Goal: Information Seeking & Learning: Learn about a topic

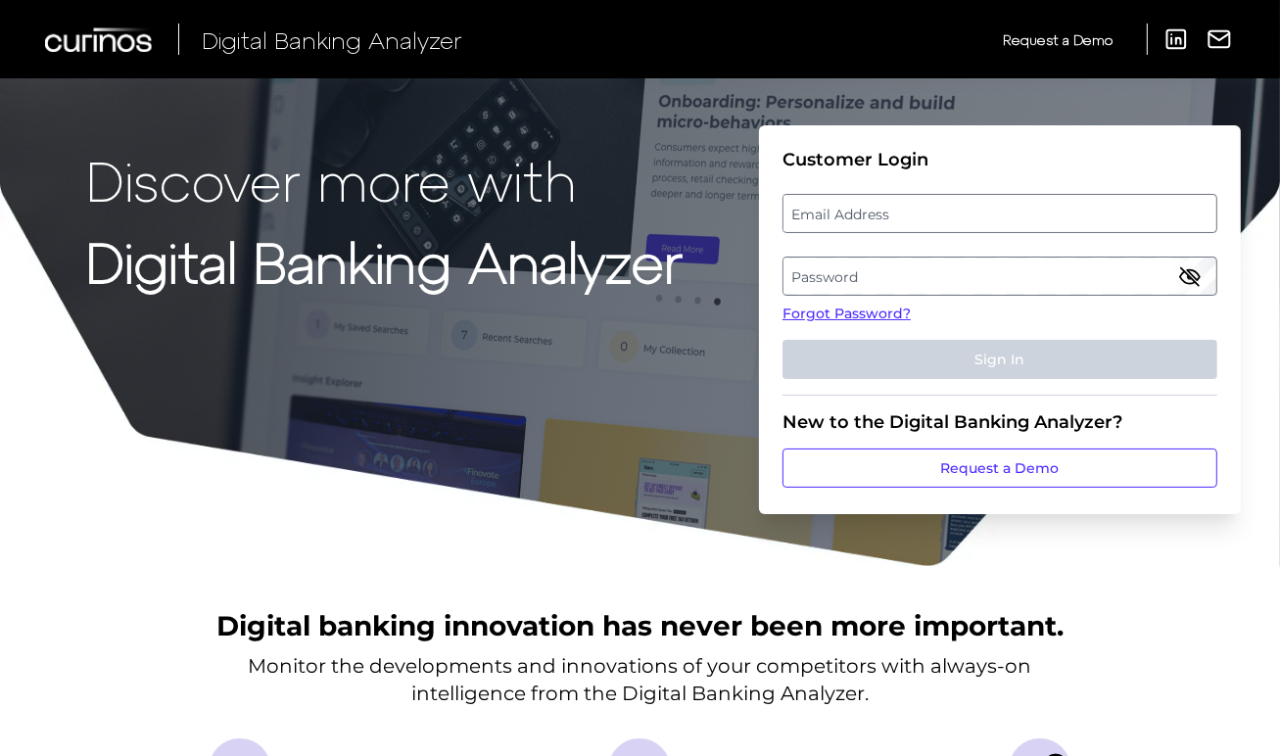
click at [856, 222] on label "Email Address" at bounding box center [999, 213] width 432 height 35
click at [856, 222] on input "email" at bounding box center [999, 213] width 435 height 39
type input "[PERSON_NAME][EMAIL_ADDRESS][PERSON_NAME][DOMAIN_NAME]"
click at [871, 269] on label "Password" at bounding box center [999, 276] width 432 height 35
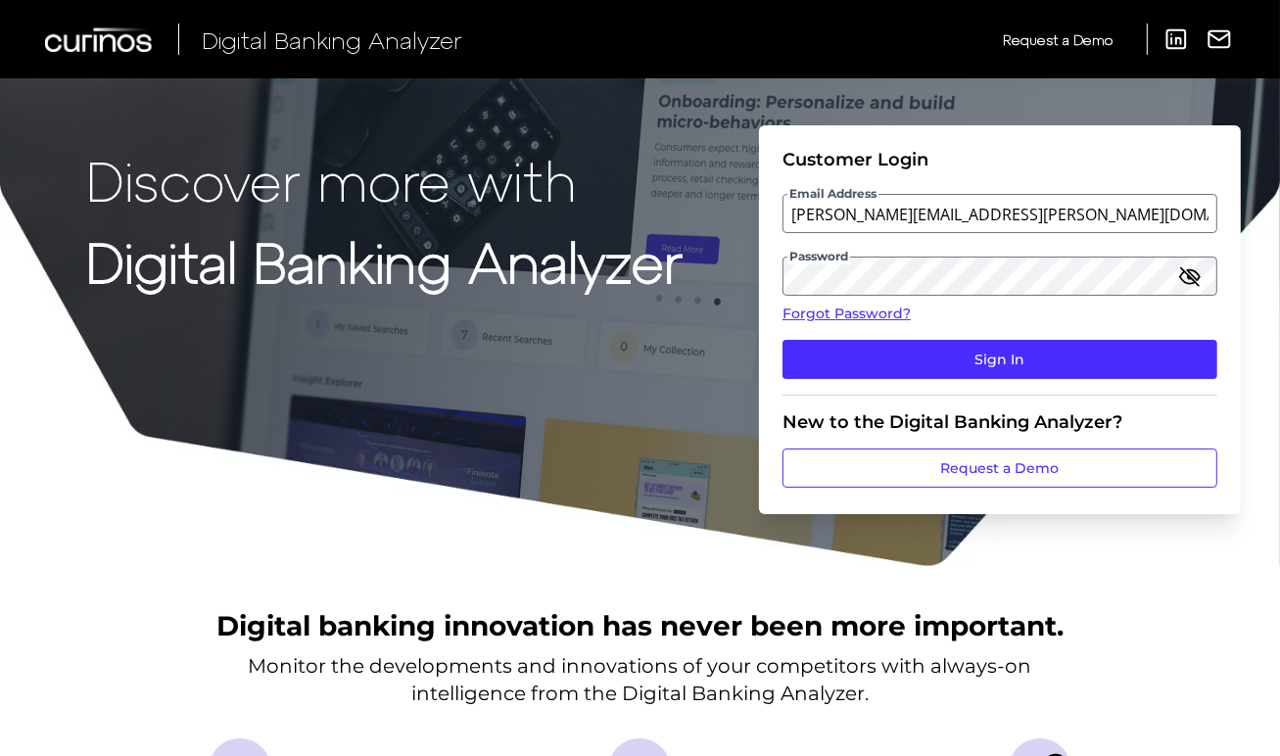
click at [1189, 276] on icon "button" at bounding box center [1190, 276] width 18 height 18
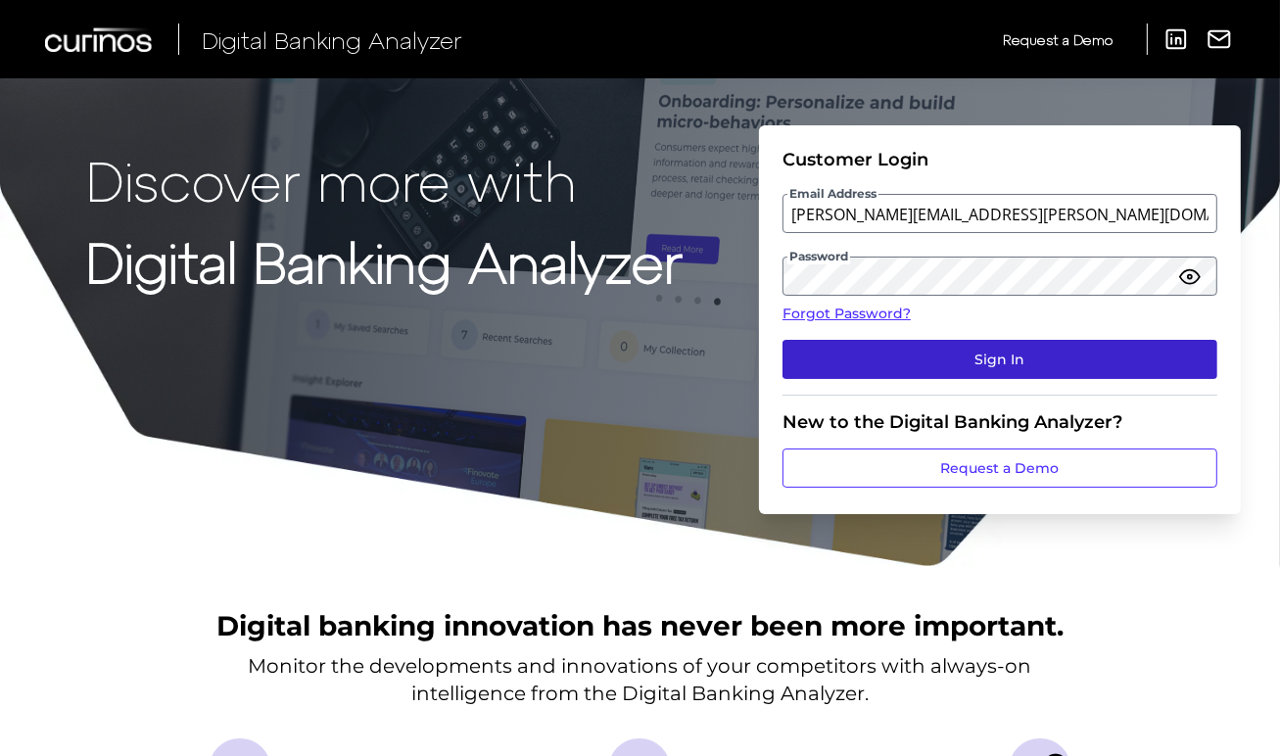
click at [1057, 346] on button "Sign In" at bounding box center [999, 359] width 435 height 39
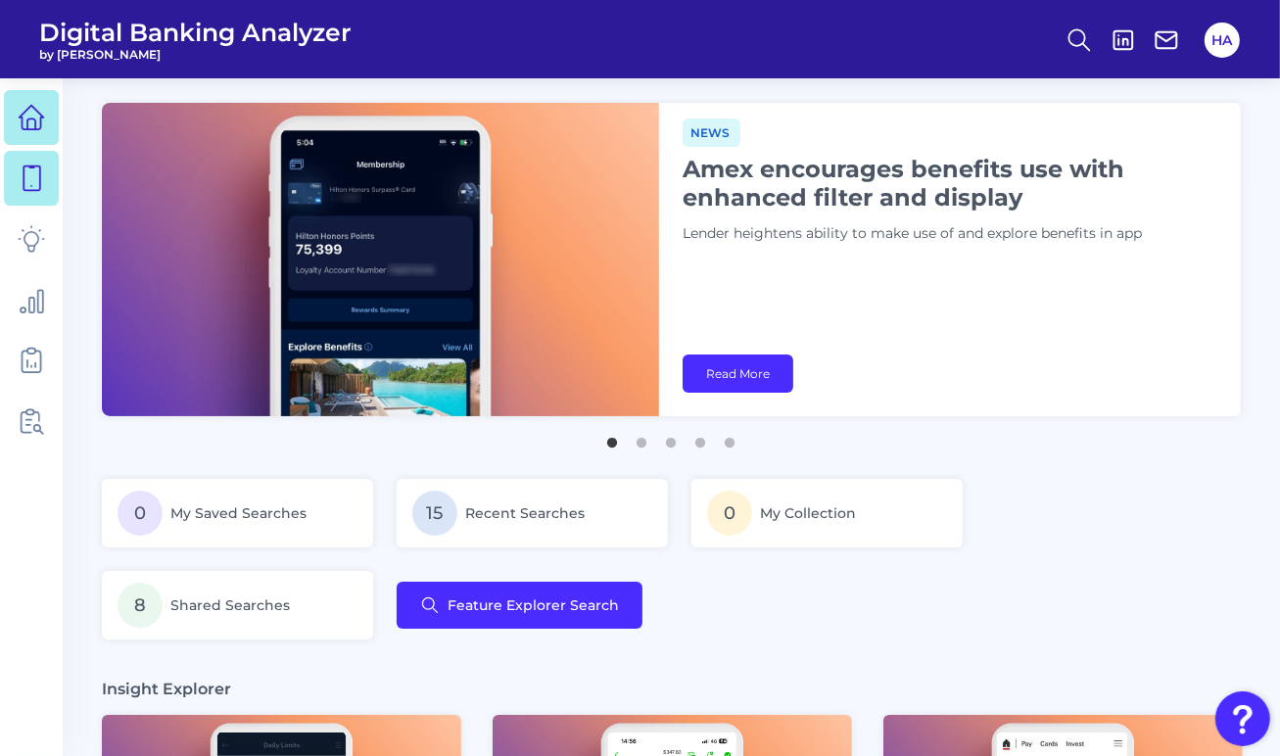
click at [27, 166] on icon at bounding box center [32, 178] width 17 height 24
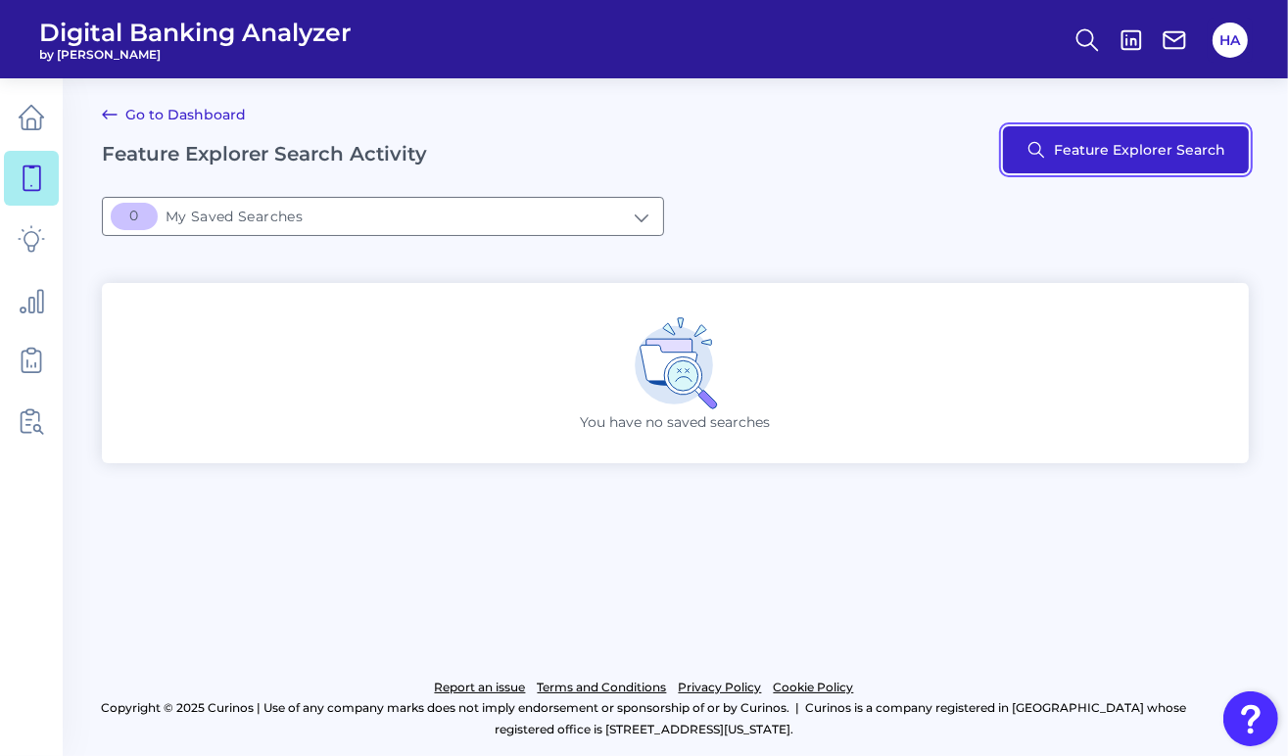
click at [1046, 153] on button "Feature Explorer Search" at bounding box center [1126, 149] width 246 height 47
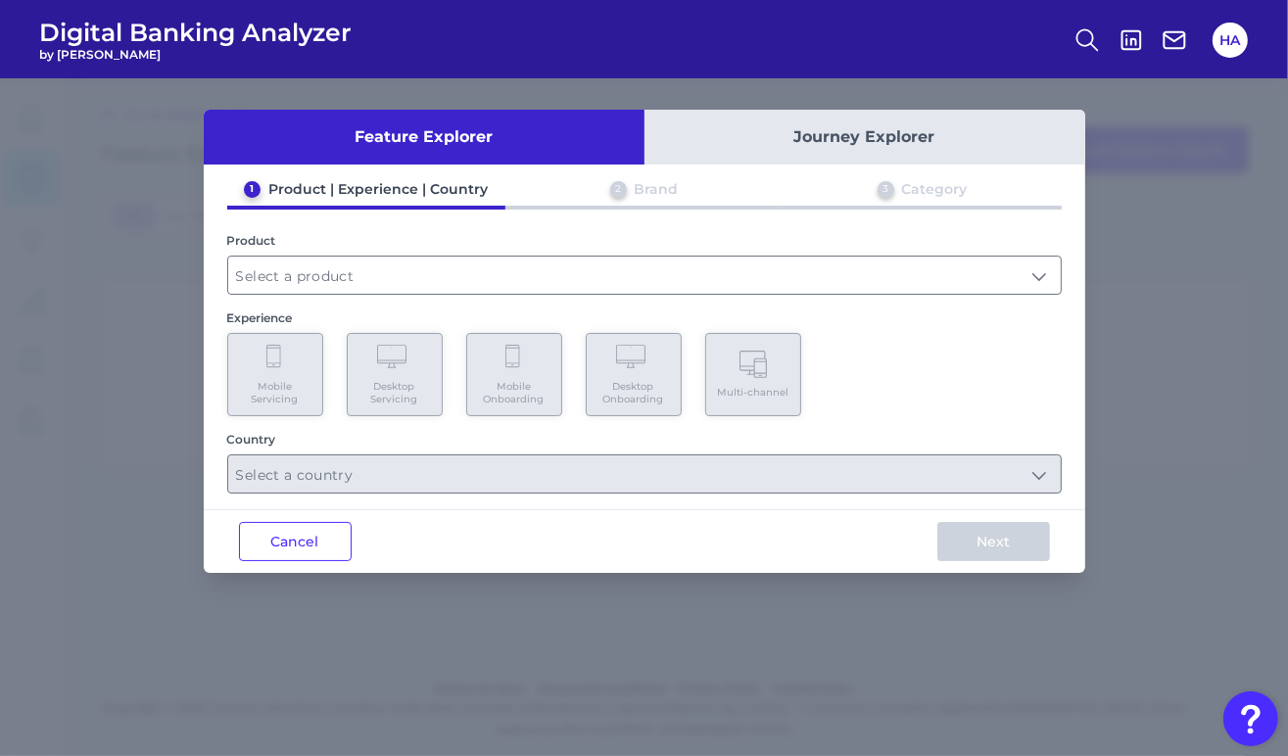
click at [805, 112] on button "Journey Explorer" at bounding box center [864, 137] width 441 height 55
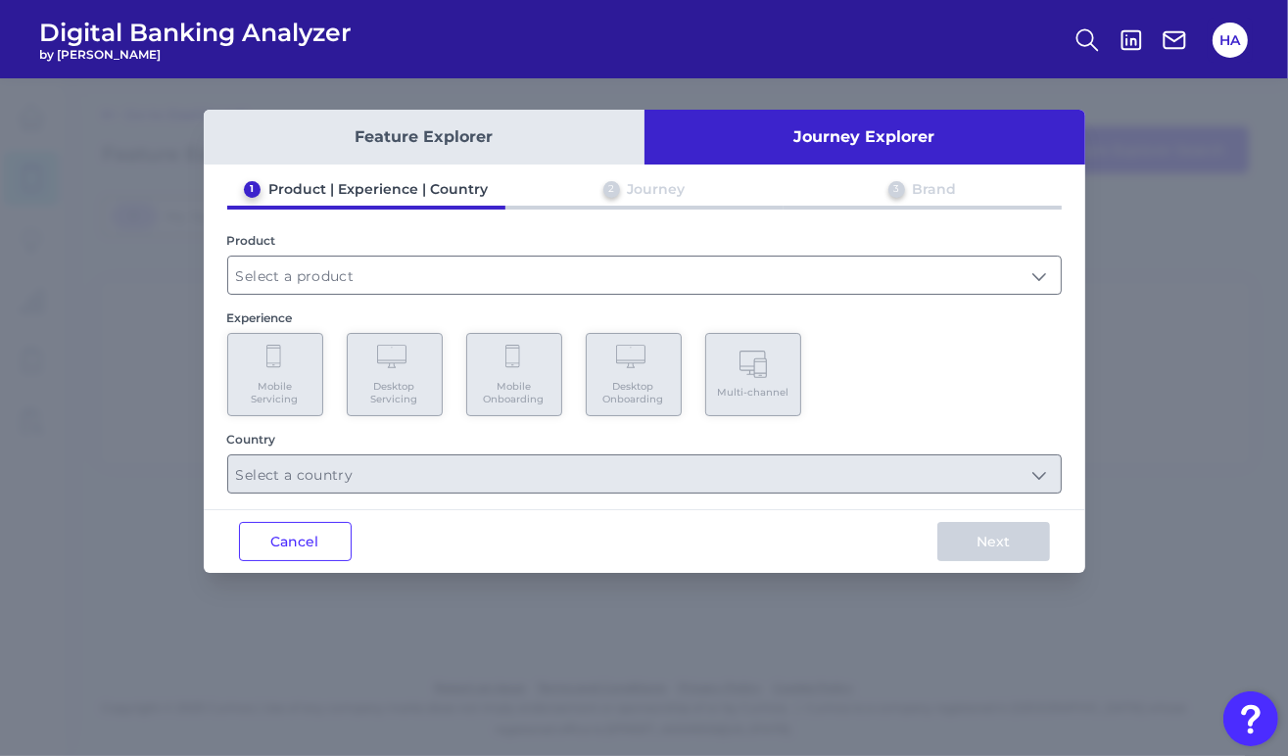
click at [541, 141] on button "Feature Explorer" at bounding box center [424, 137] width 441 height 55
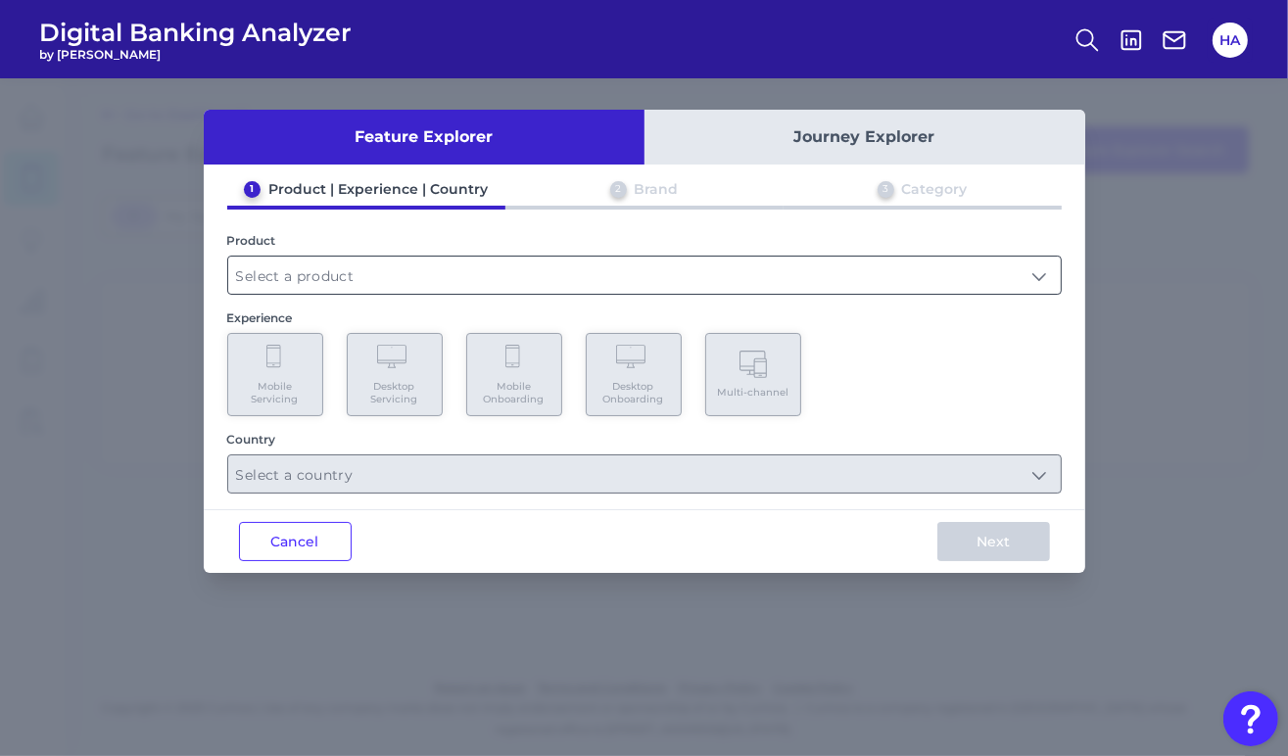
click at [569, 283] on input "text" at bounding box center [644, 275] width 832 height 37
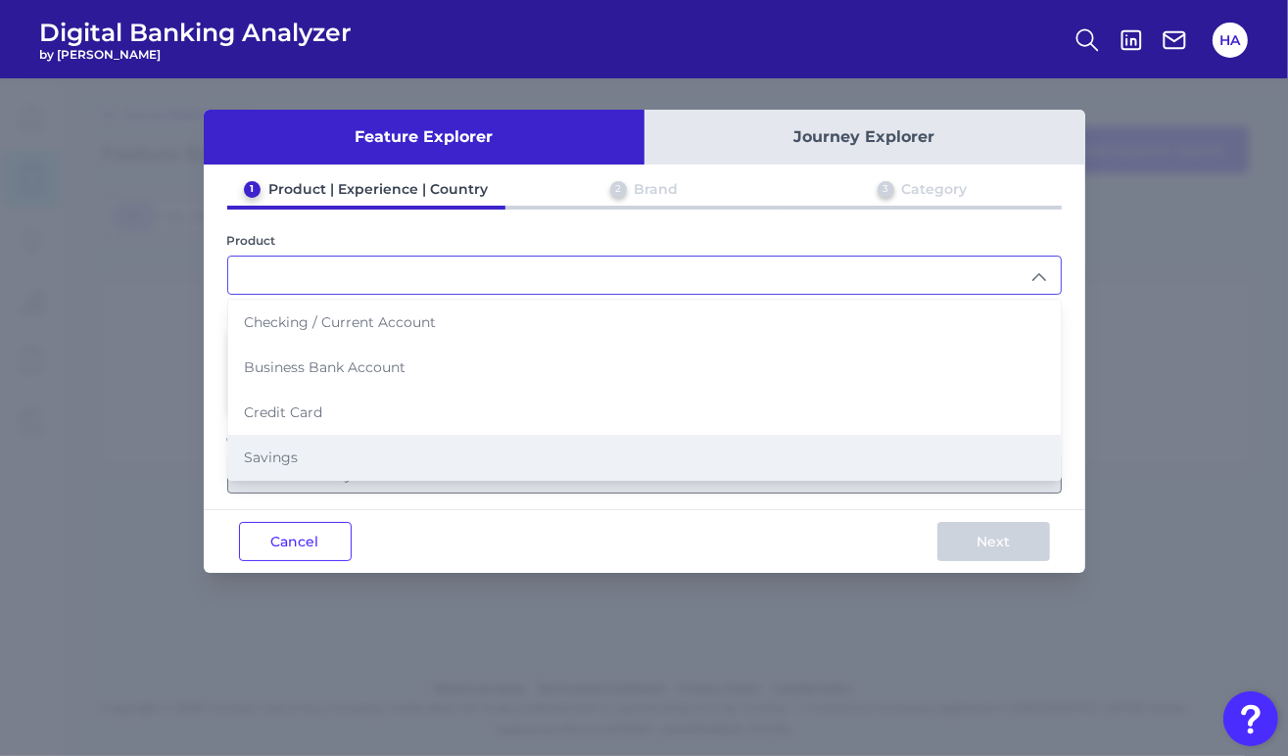
click at [297, 438] on li "Savings" at bounding box center [644, 457] width 832 height 45
type input "Savings"
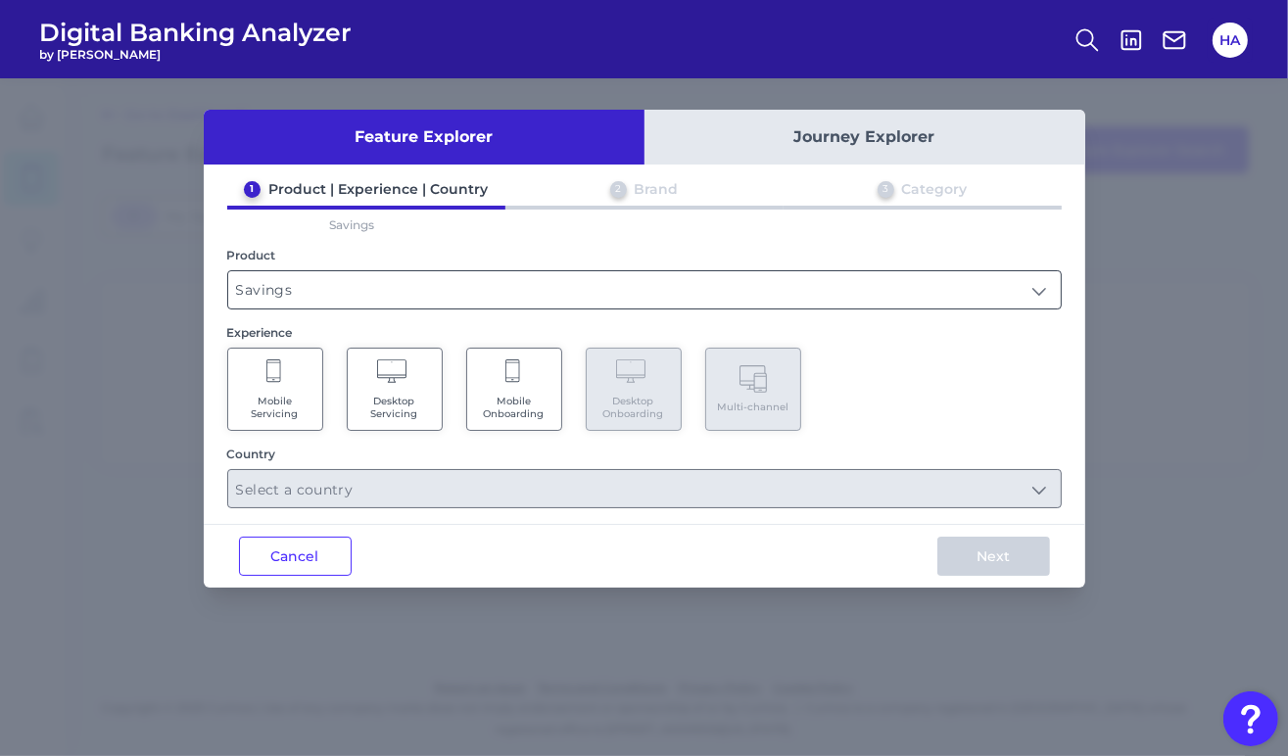
drag, startPoint x: 406, startPoint y: 283, endPoint x: 400, endPoint y: 298, distance: 16.2
click at [404, 287] on input "Savings" at bounding box center [644, 289] width 832 height 37
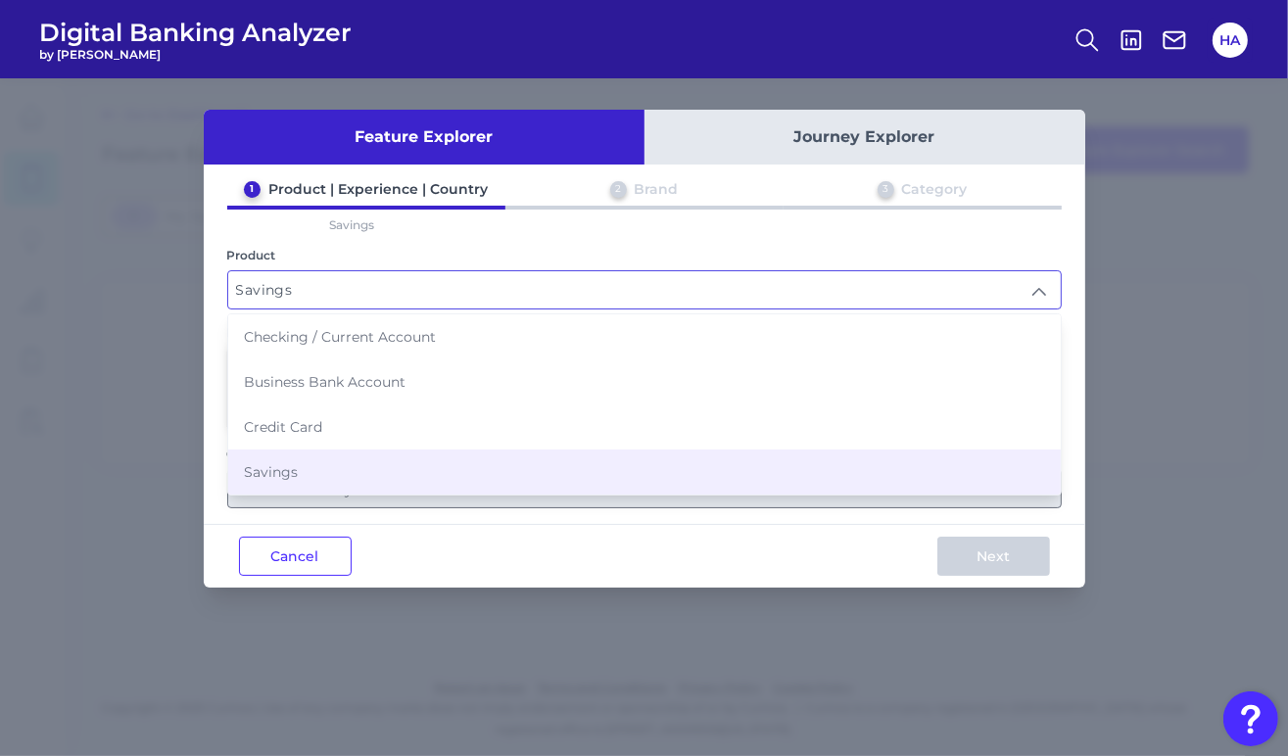
click at [406, 297] on input "Savings" at bounding box center [644, 289] width 832 height 37
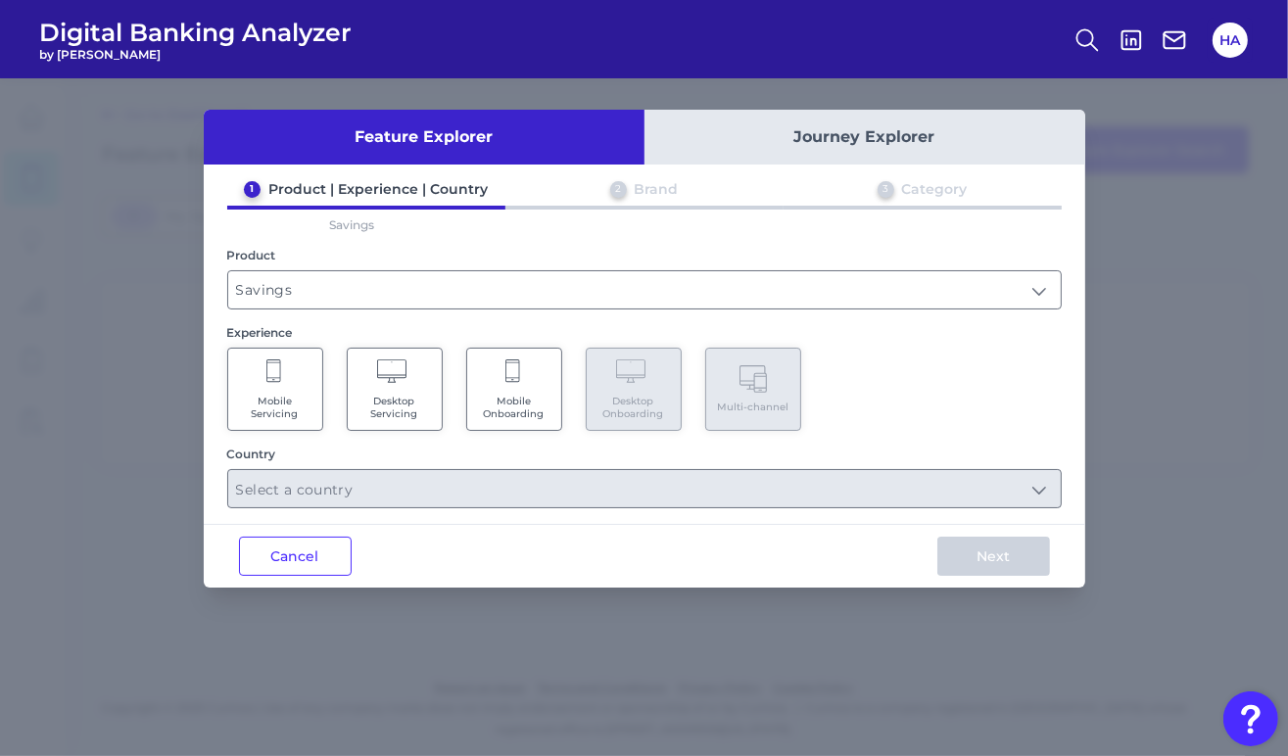
click at [1064, 489] on div "1 Product | Experience | Country 2 Brand 3 Category Savings Product Savings Sav…" at bounding box center [644, 344] width 881 height 328
drag, startPoint x: 258, startPoint y: 393, endPoint x: 298, endPoint y: 424, distance: 50.9
click at [257, 393] on Servicing "Mobile Servicing" at bounding box center [275, 389] width 96 height 83
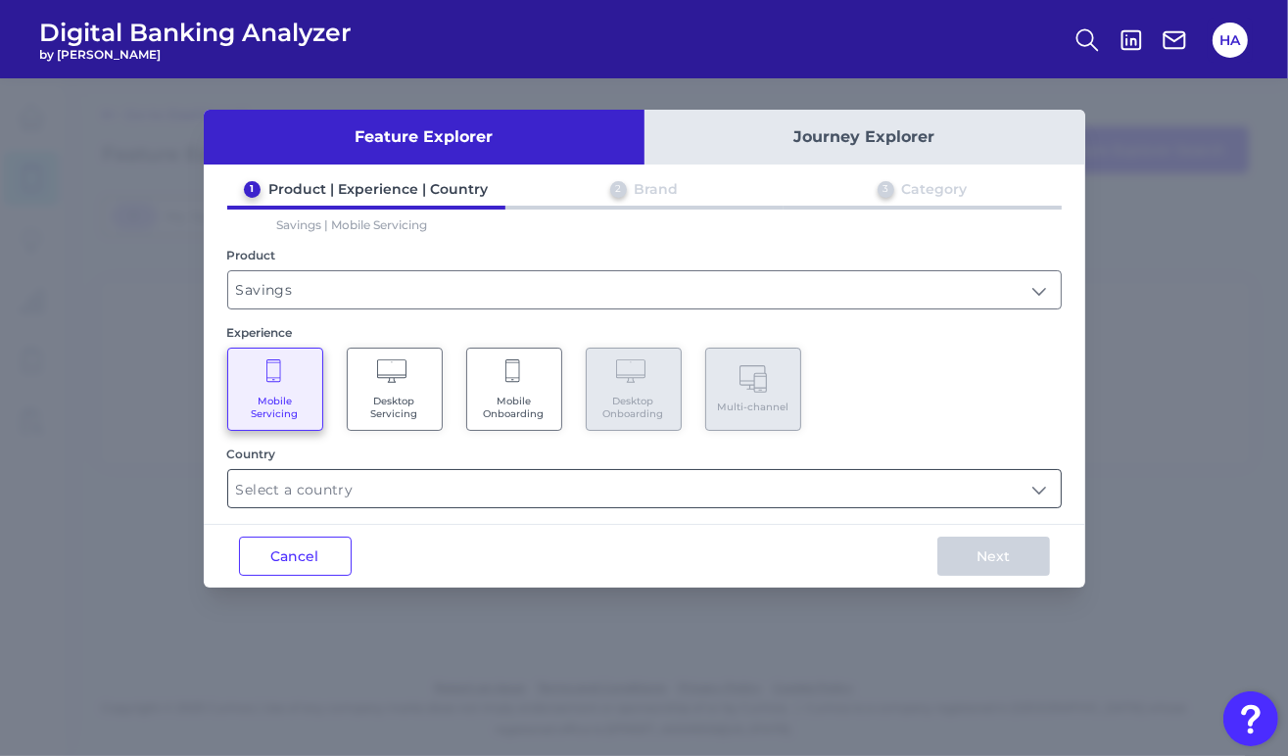
click at [358, 487] on input "text" at bounding box center [644, 488] width 832 height 37
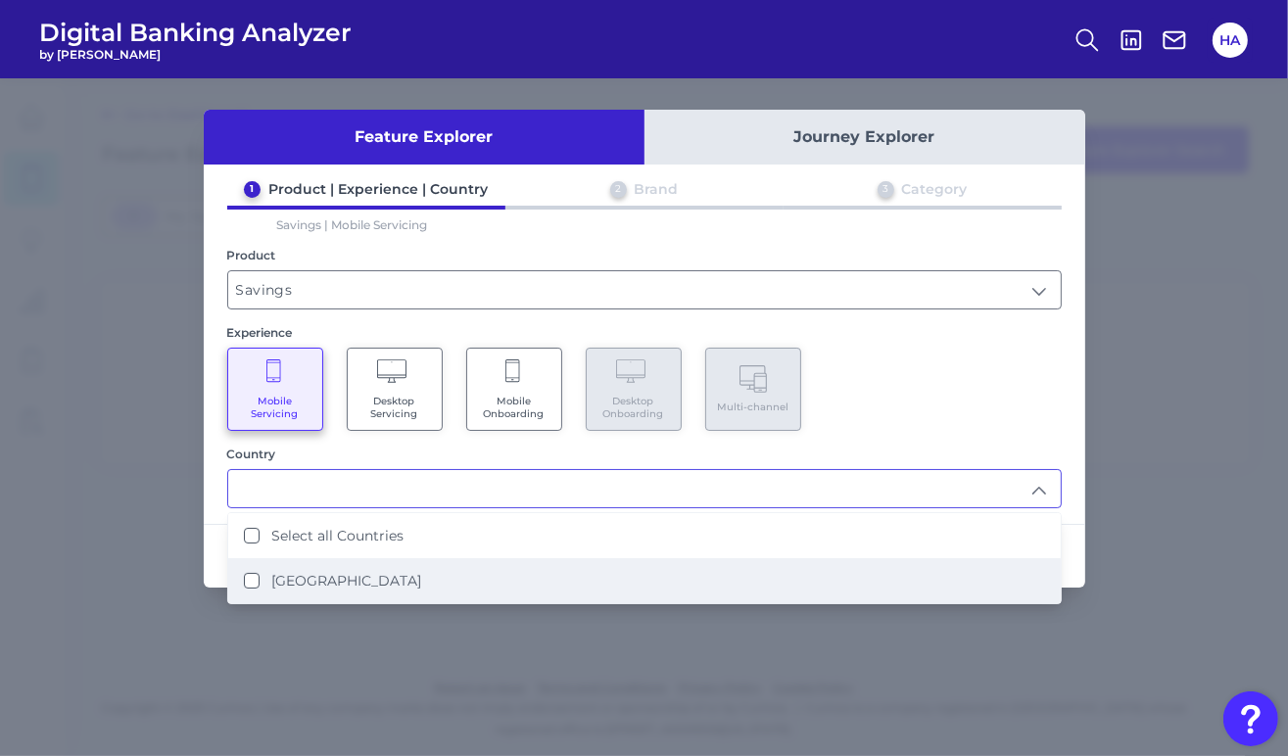
click at [321, 572] on label "[GEOGRAPHIC_DATA]" at bounding box center [346, 581] width 150 height 18
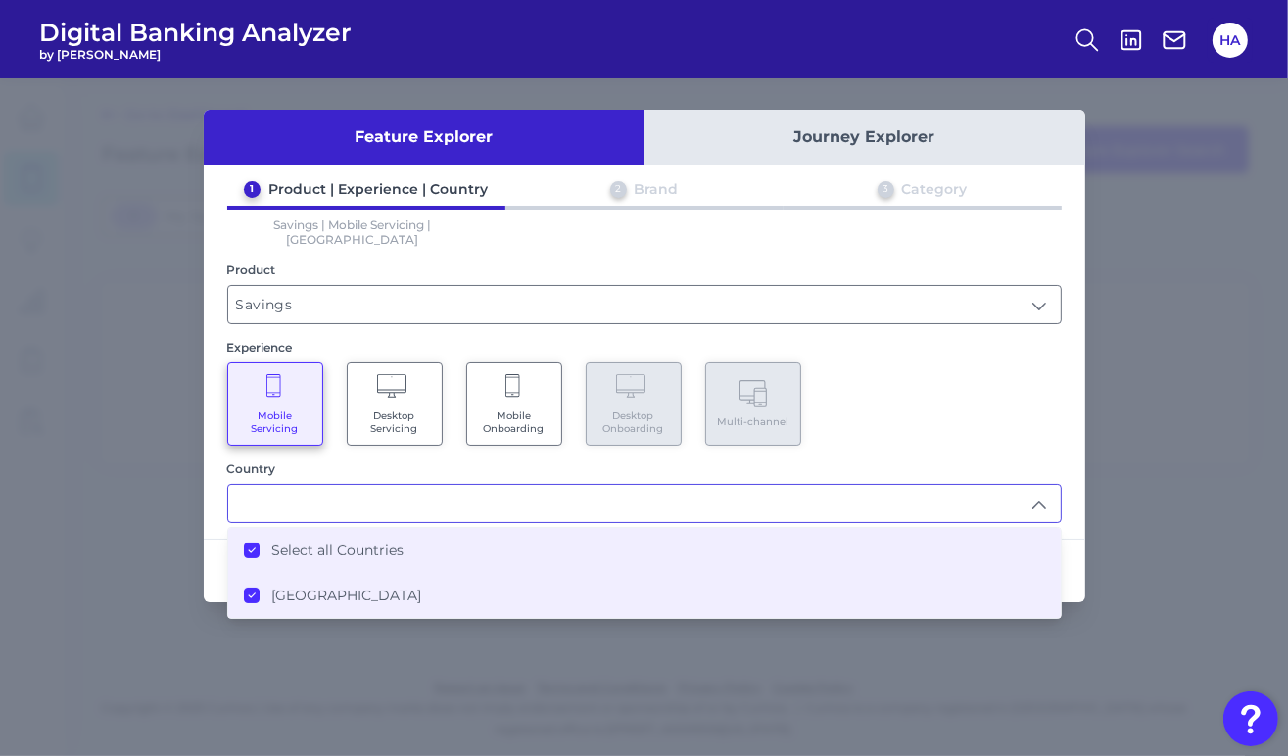
type input "Select all Countries"
click at [773, 262] on div "Product" at bounding box center [644, 269] width 834 height 15
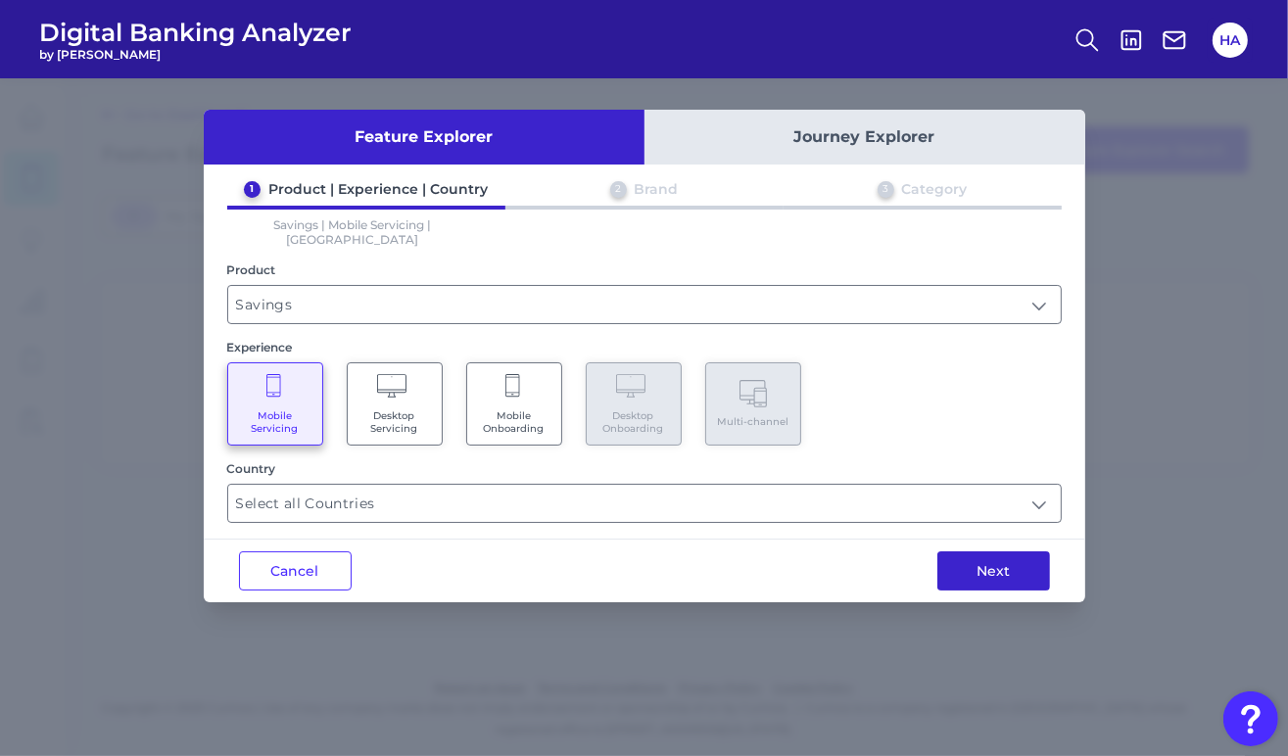
click at [977, 557] on button "Next" at bounding box center [993, 570] width 113 height 39
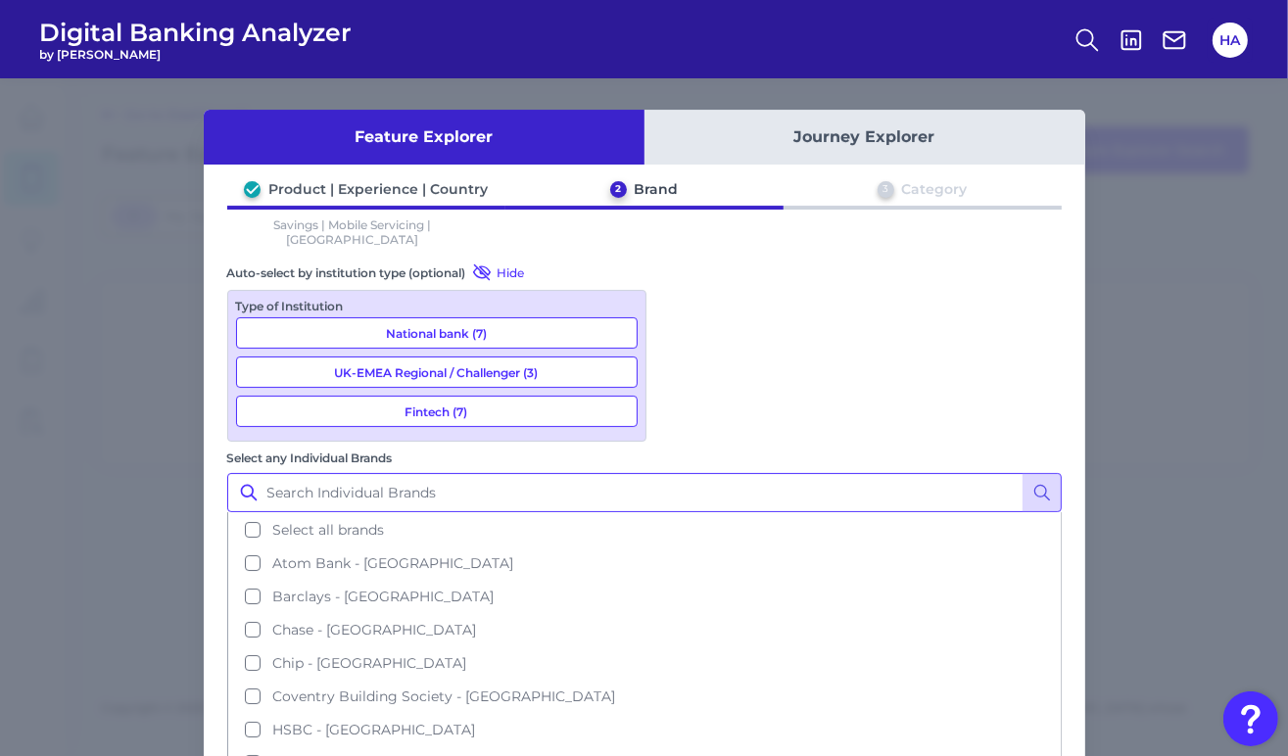
click at [735, 473] on input "Select any Individual Brands" at bounding box center [644, 492] width 834 height 39
type input "TSB"
click at [1044, 483] on icon at bounding box center [1042, 493] width 20 height 20
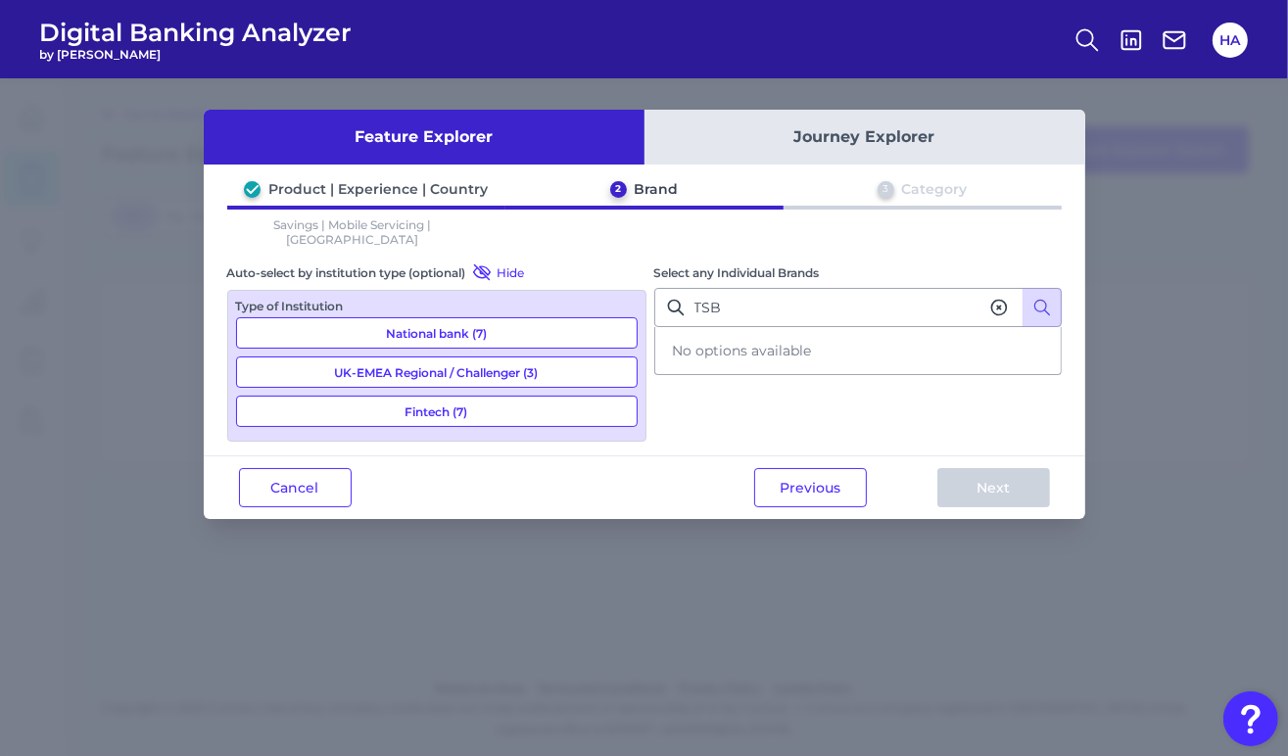
click at [775, 142] on button "Journey Explorer" at bounding box center [864, 137] width 441 height 55
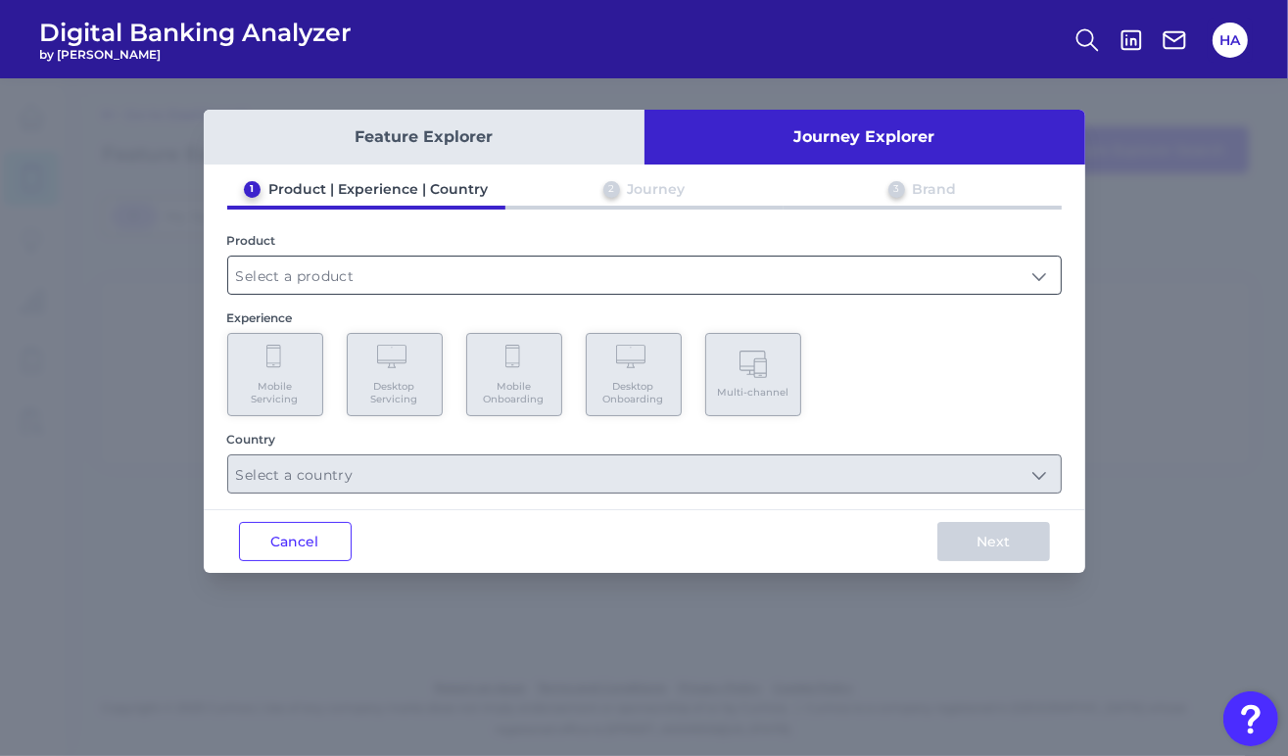
click at [370, 274] on input "text" at bounding box center [644, 275] width 832 height 37
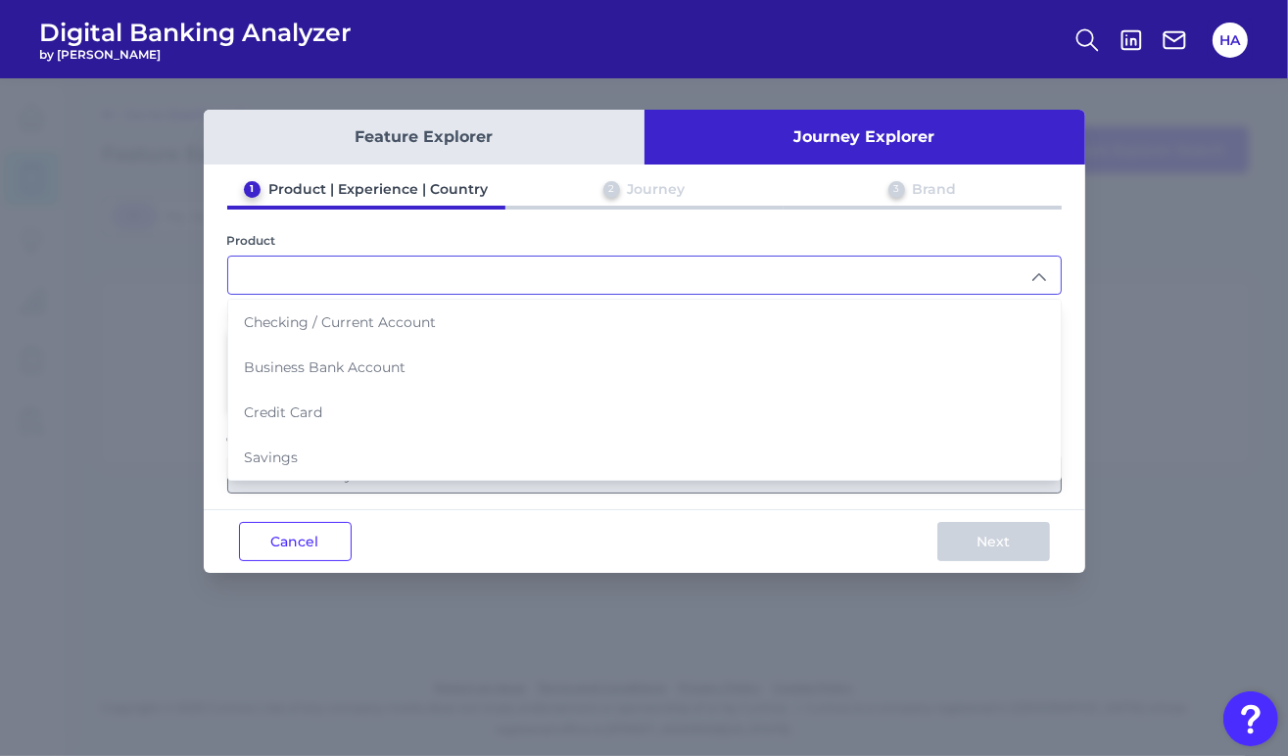
click at [297, 456] on li "Savings" at bounding box center [644, 457] width 832 height 45
type input "Savings"
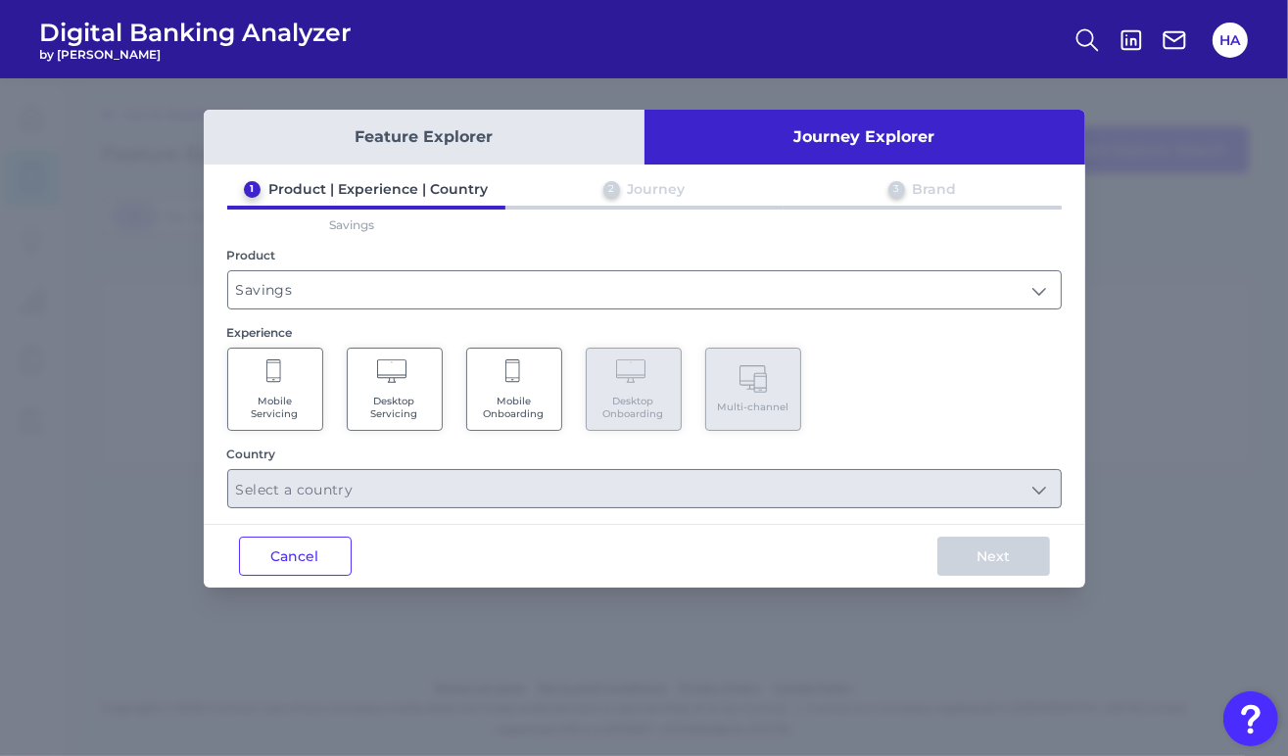
click at [292, 401] on span "Mobile Servicing" at bounding box center [275, 407] width 74 height 25
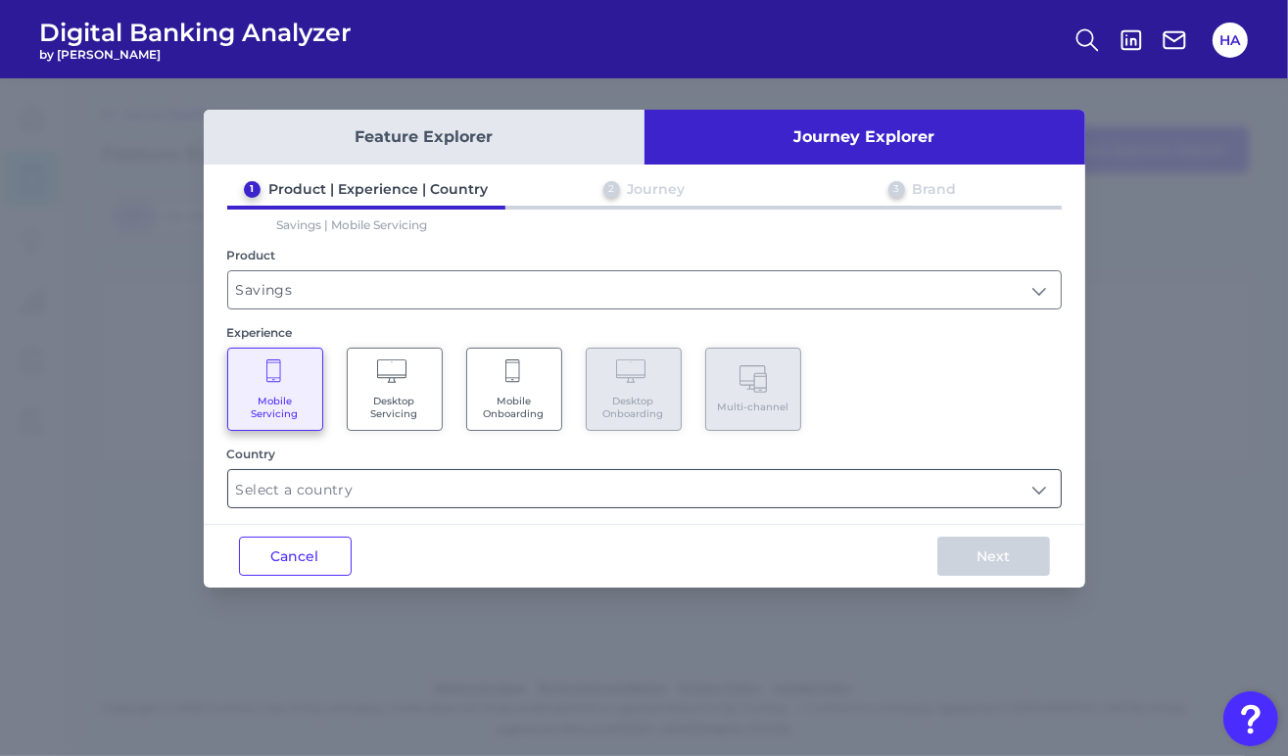
click at [361, 482] on input "text" at bounding box center [644, 488] width 832 height 37
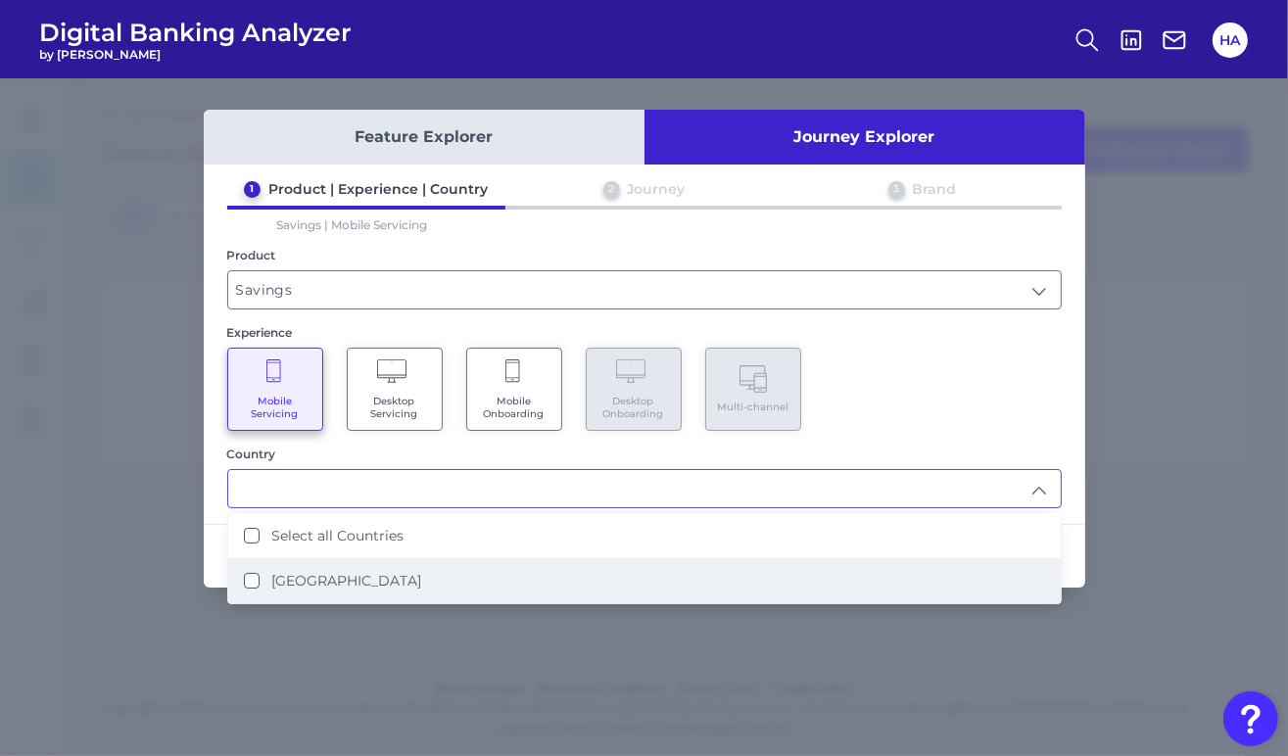
click at [327, 570] on li "[GEOGRAPHIC_DATA]" at bounding box center [644, 580] width 832 height 45
type input "Select all Countries"
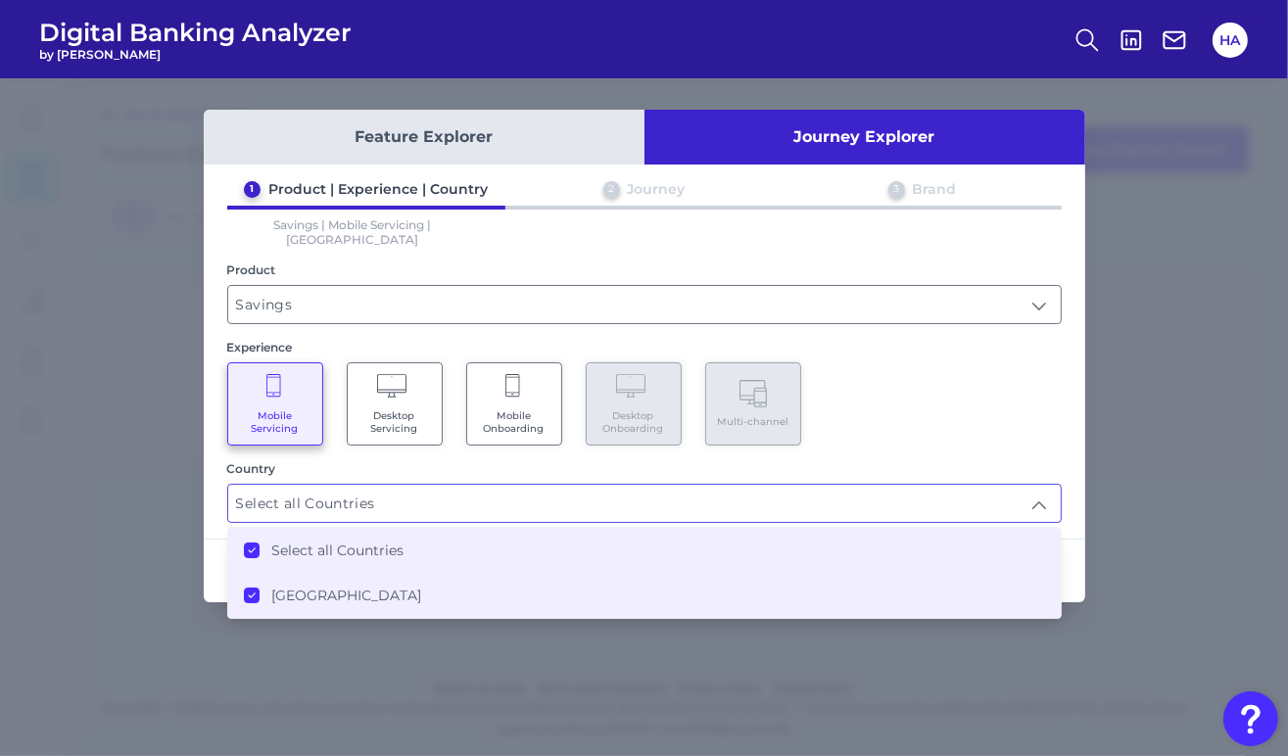
click at [881, 362] on div "Mobile Servicing Desktop Servicing Mobile Onboarding Desktop Onboarding Multi-c…" at bounding box center [644, 403] width 834 height 83
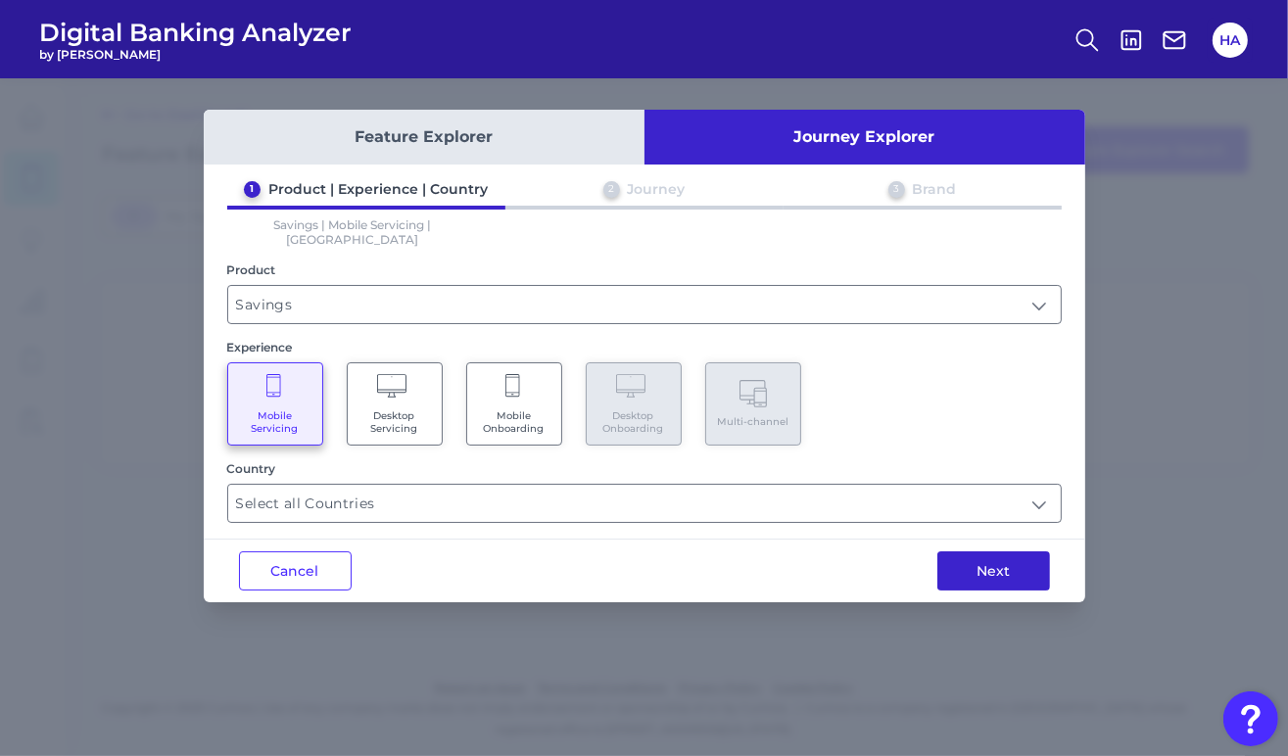
click at [978, 558] on button "Next" at bounding box center [993, 570] width 113 height 39
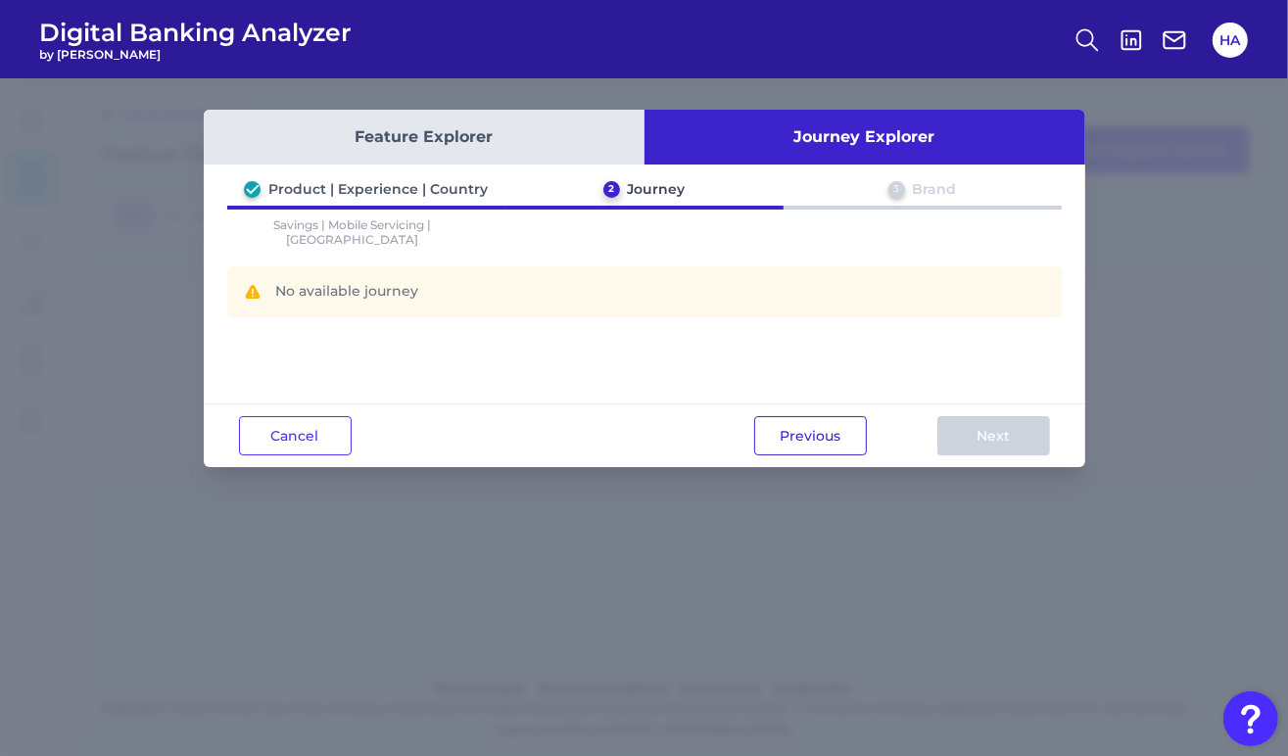
click at [818, 436] on button "Previous" at bounding box center [810, 435] width 113 height 39
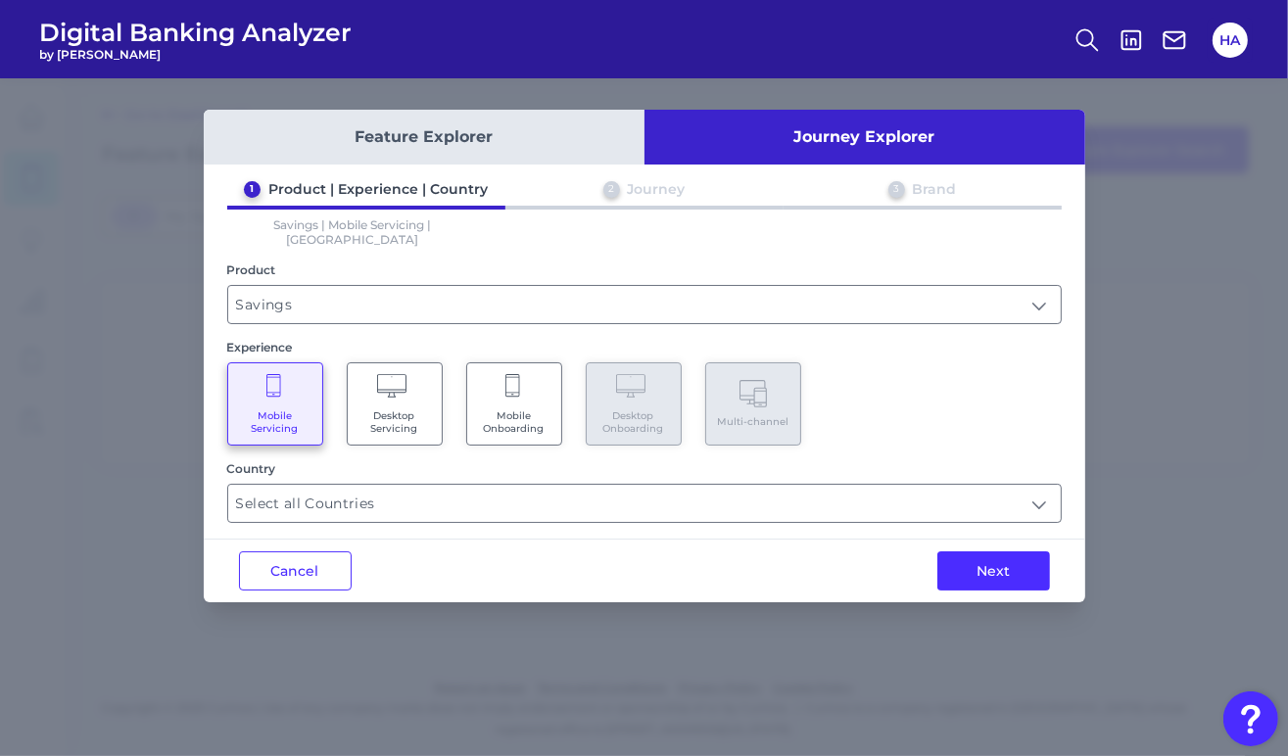
click at [531, 384] on Onboarding "Mobile Onboarding" at bounding box center [514, 403] width 96 height 83
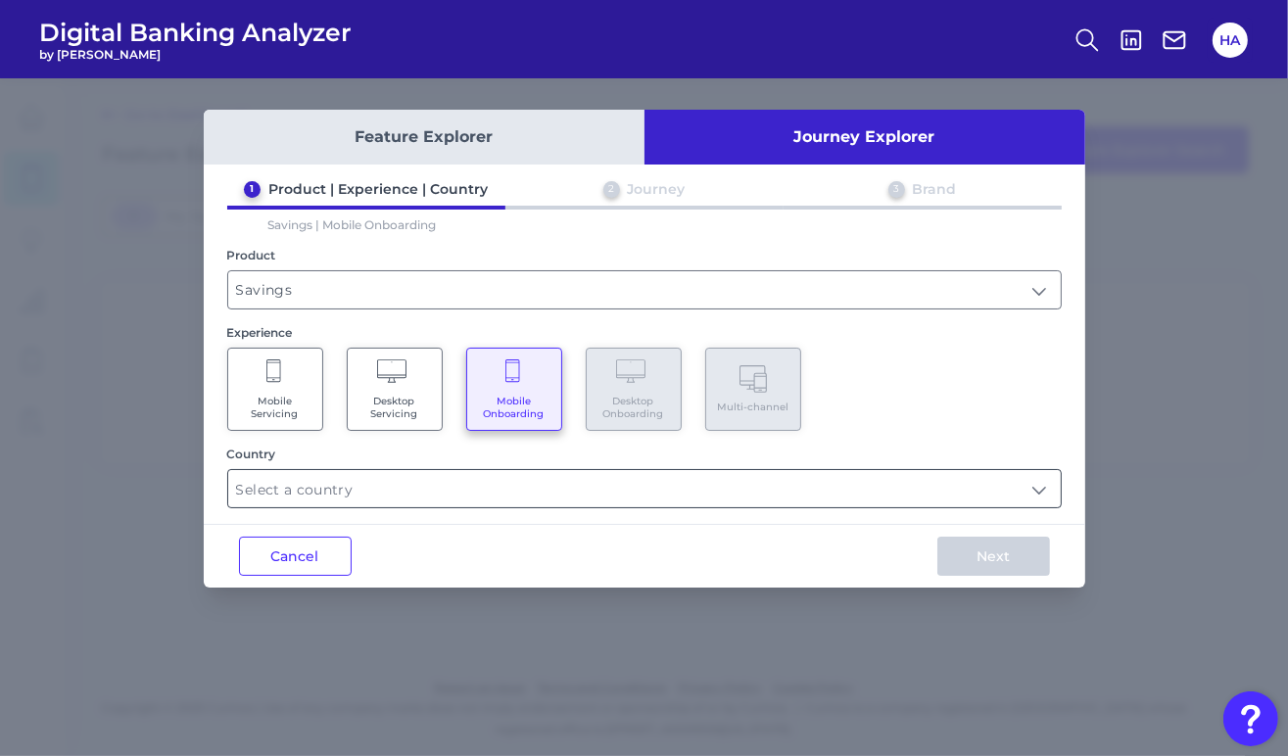
click at [808, 482] on input "text" at bounding box center [644, 488] width 832 height 37
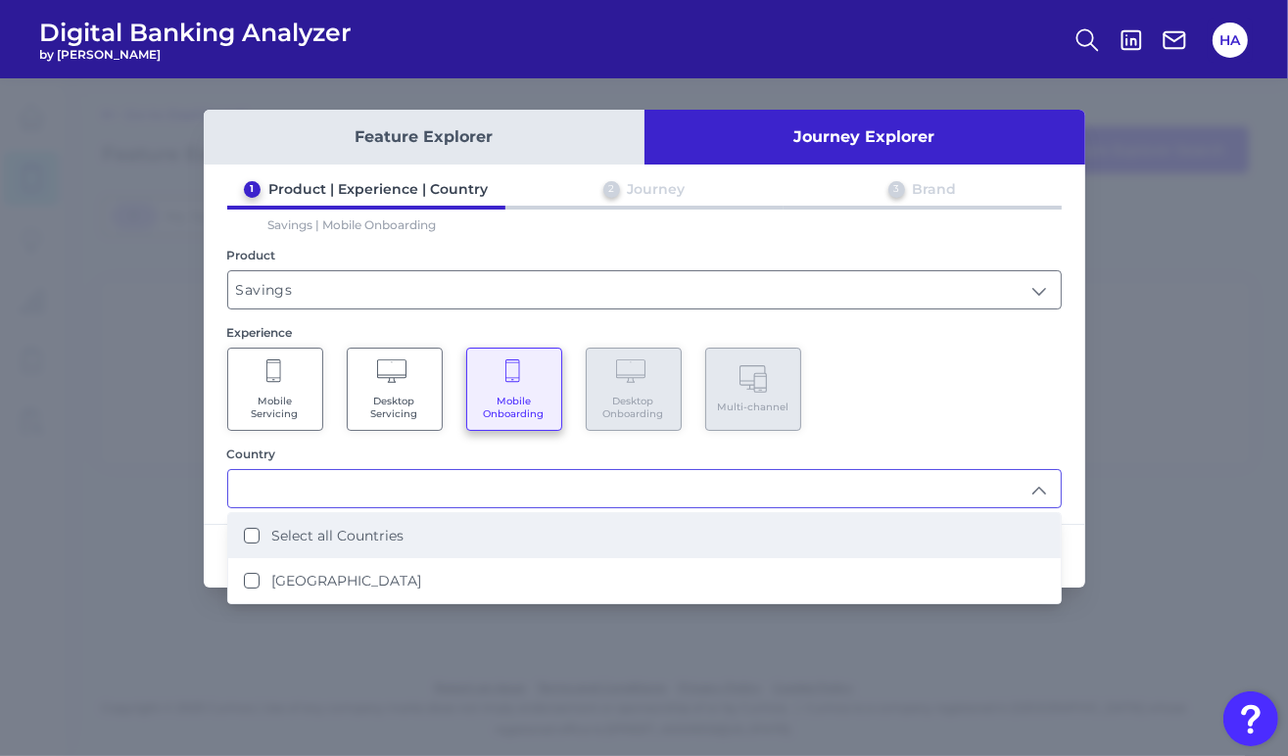
click at [395, 541] on label "Select all Countries" at bounding box center [337, 536] width 132 height 18
type input "Select all Countries"
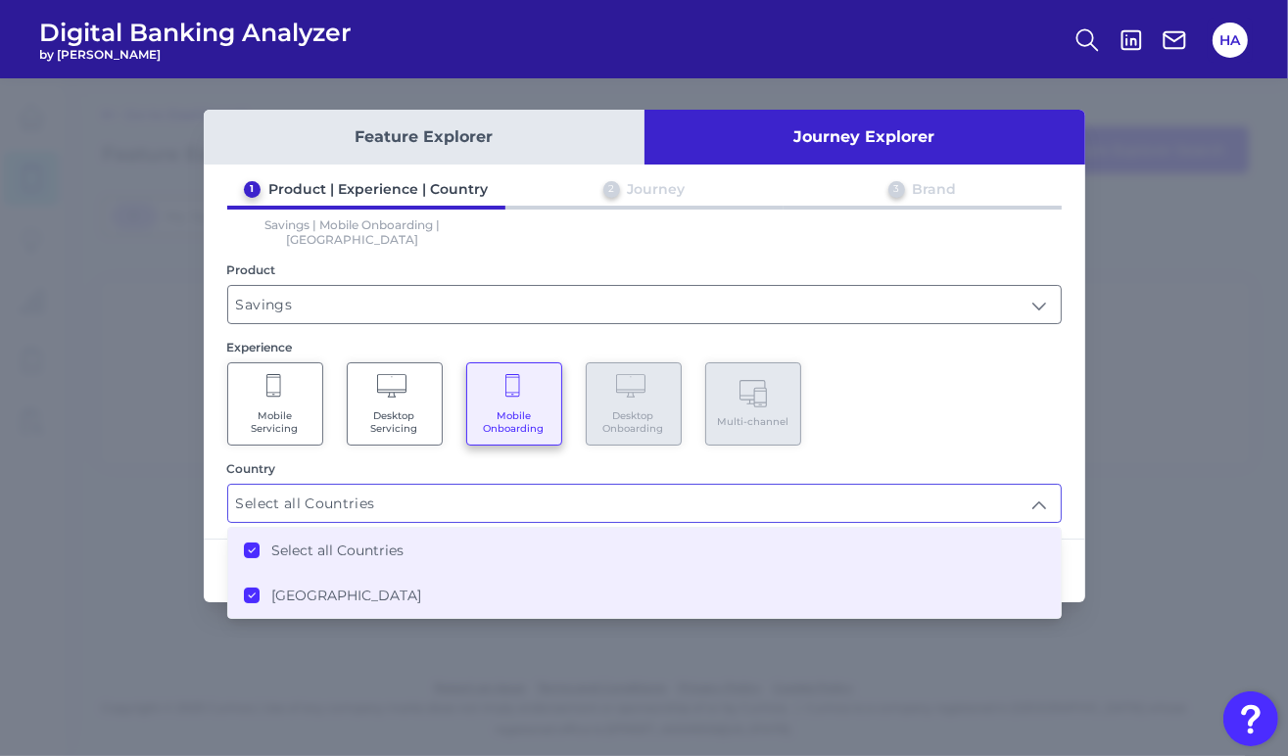
click at [1045, 407] on div "Mobile Servicing Desktop Servicing Mobile Onboarding Desktop Onboarding Multi-c…" at bounding box center [644, 403] width 834 height 83
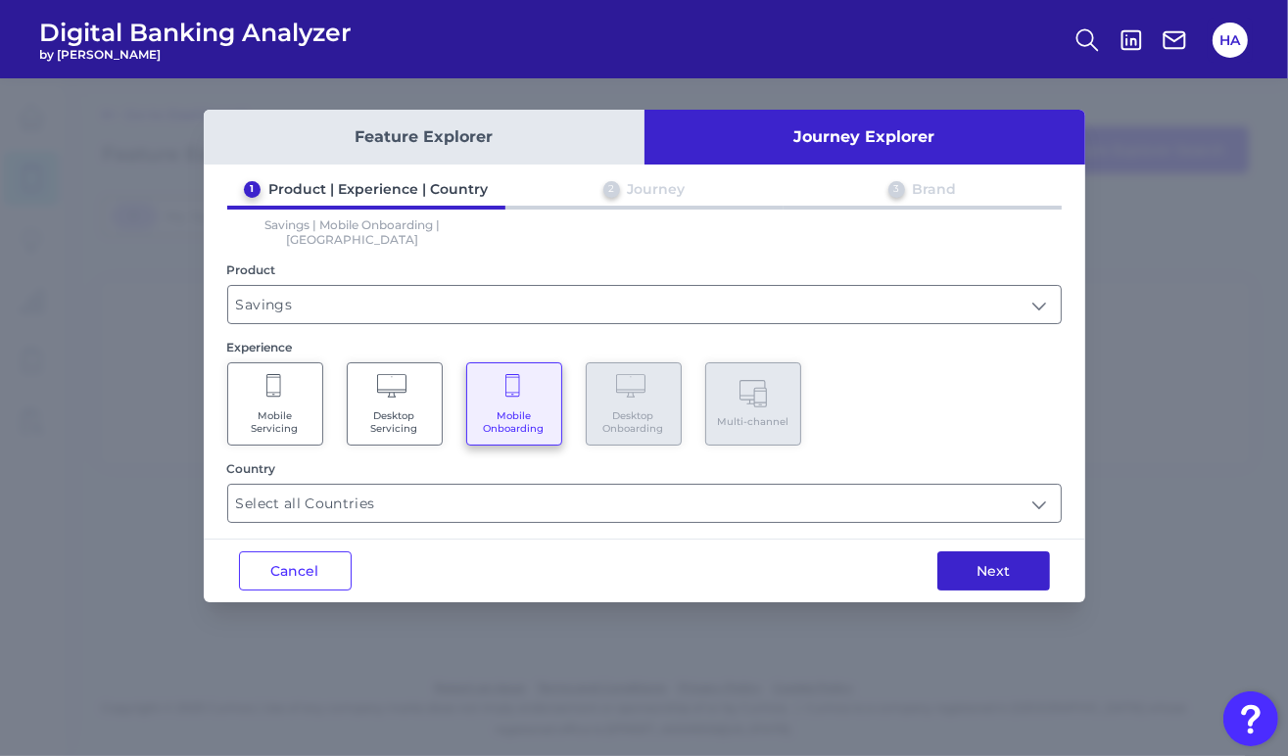
click at [988, 551] on button "Next" at bounding box center [993, 570] width 113 height 39
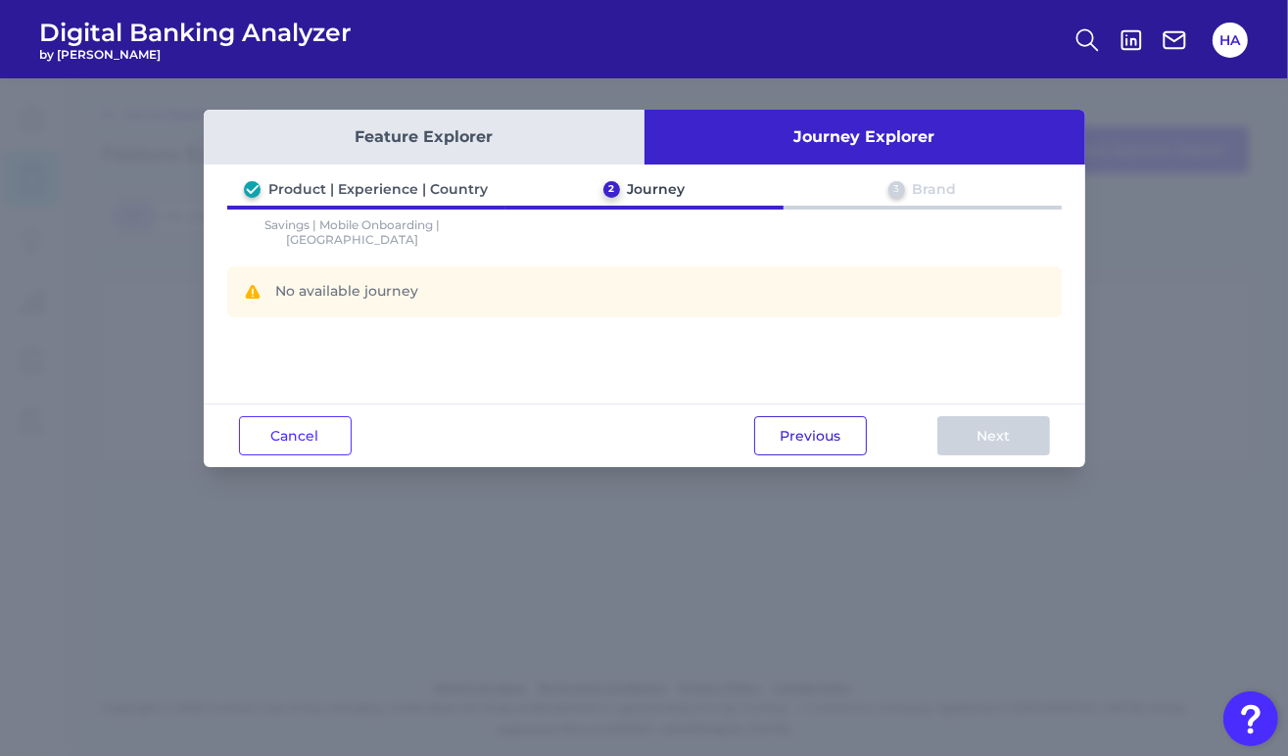
click at [824, 435] on button "Previous" at bounding box center [810, 435] width 113 height 39
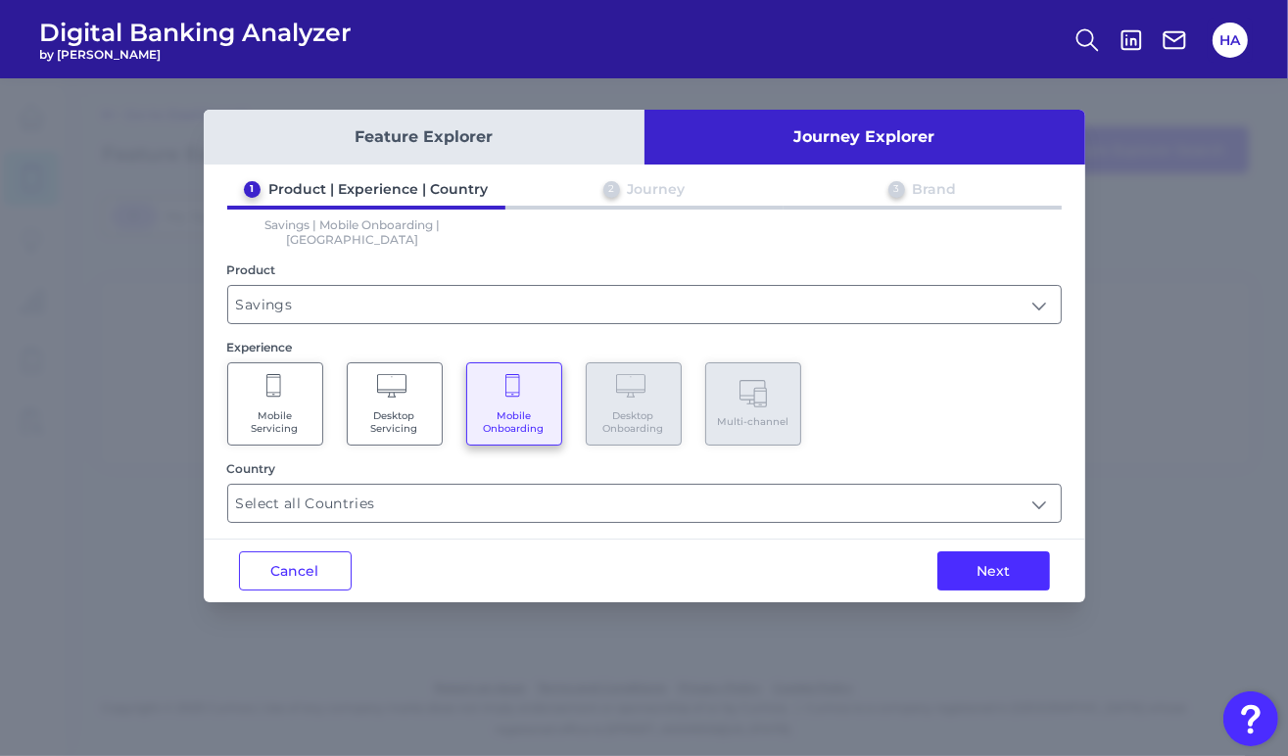
click at [422, 383] on Servicing "Desktop Servicing" at bounding box center [395, 403] width 96 height 83
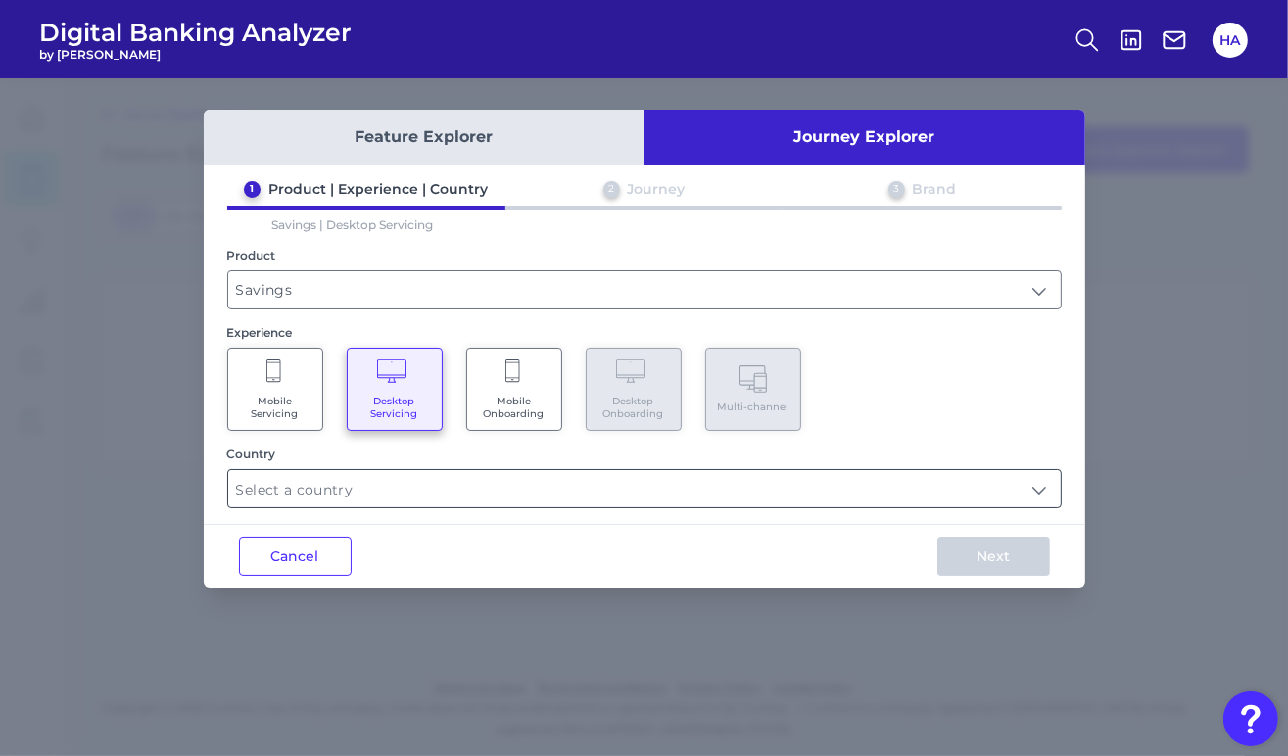
click at [617, 475] on input "text" at bounding box center [644, 488] width 832 height 37
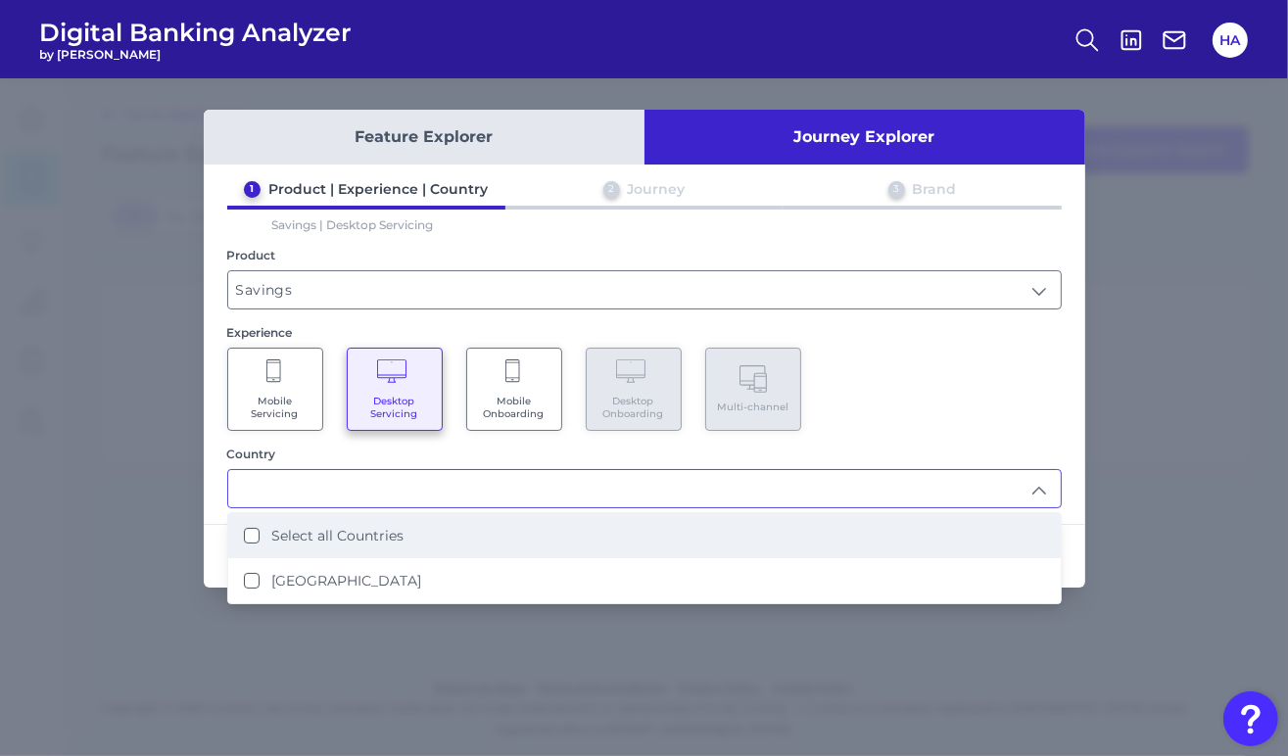
click at [433, 521] on li "Select all Countries" at bounding box center [644, 535] width 832 height 45
type input "Select all Countries"
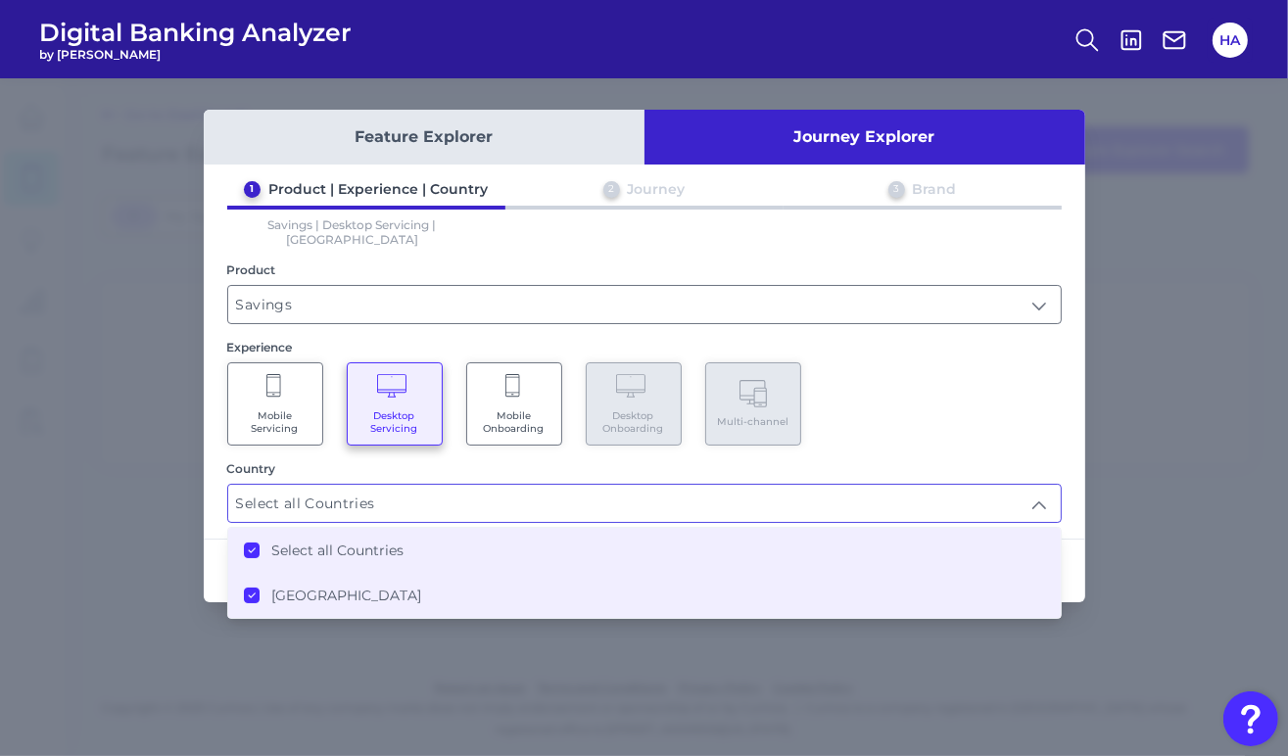
click at [974, 418] on div "Mobile Servicing Desktop Servicing Mobile Onboarding Desktop Onboarding Multi-c…" at bounding box center [644, 403] width 834 height 83
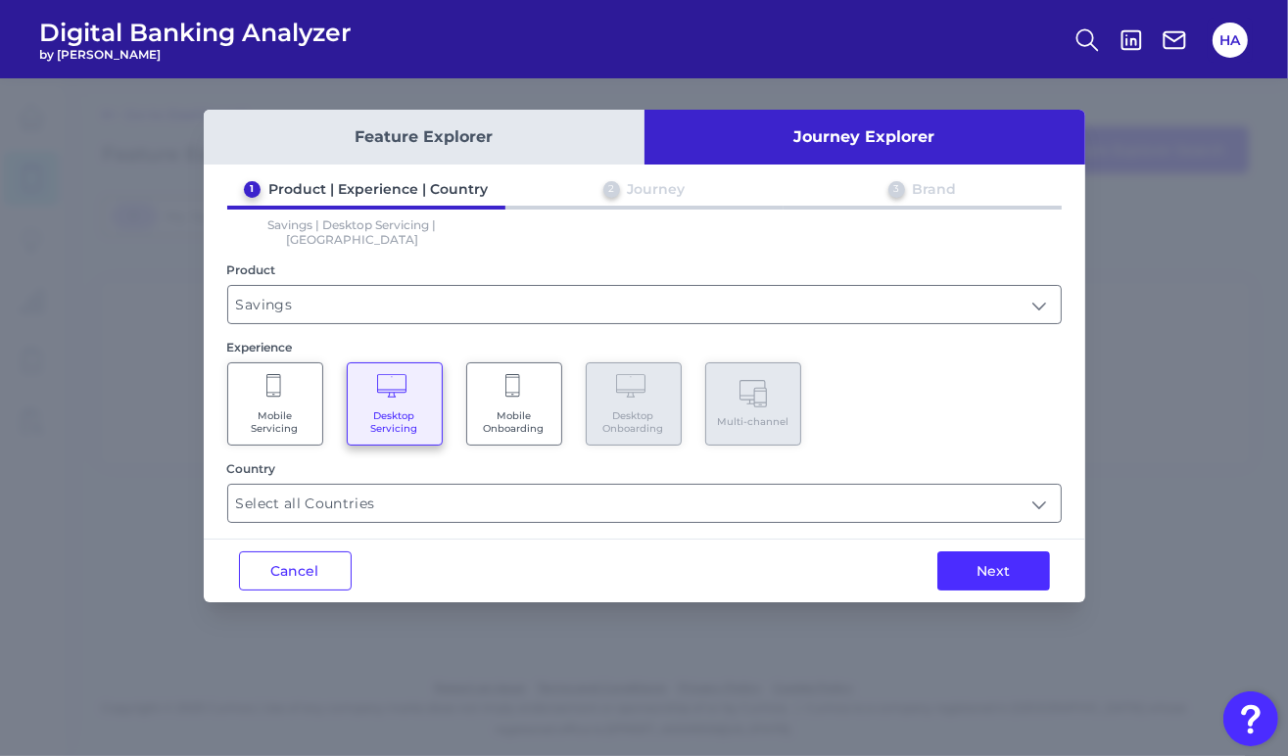
click at [1006, 551] on button "Next" at bounding box center [993, 570] width 113 height 39
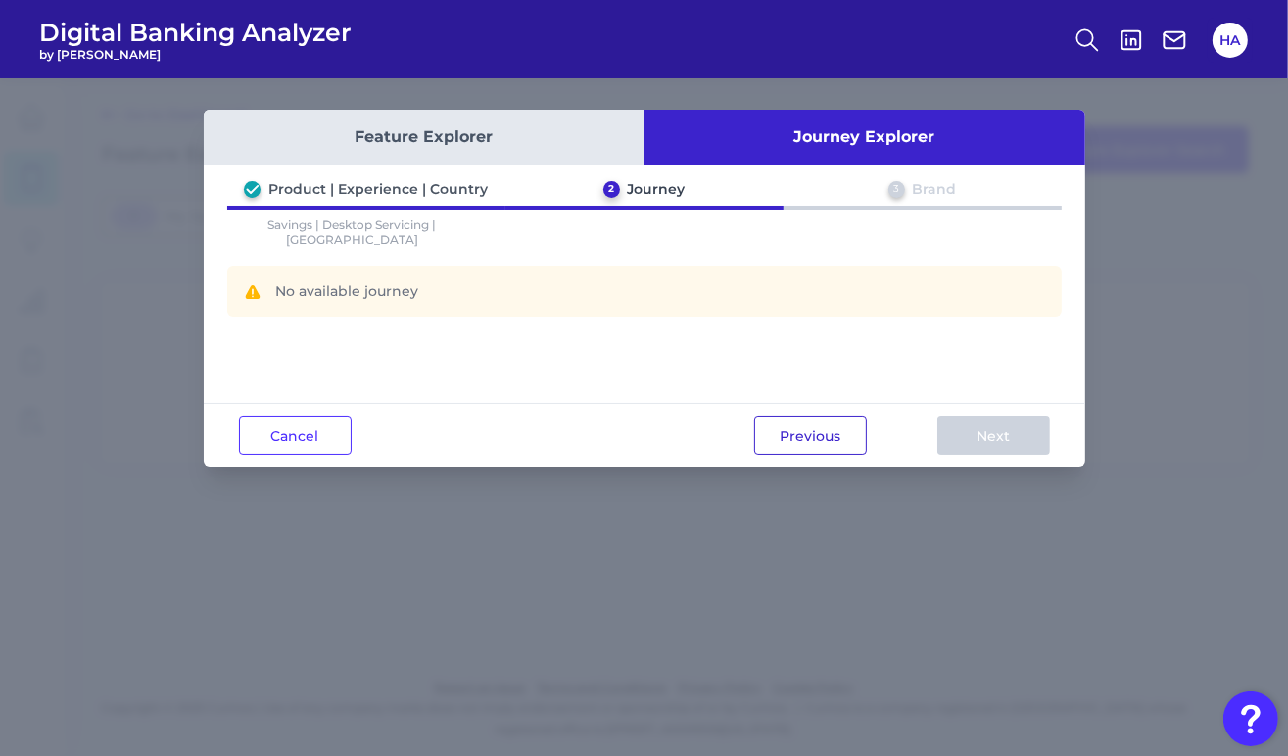
click at [775, 439] on button "Previous" at bounding box center [810, 435] width 113 height 39
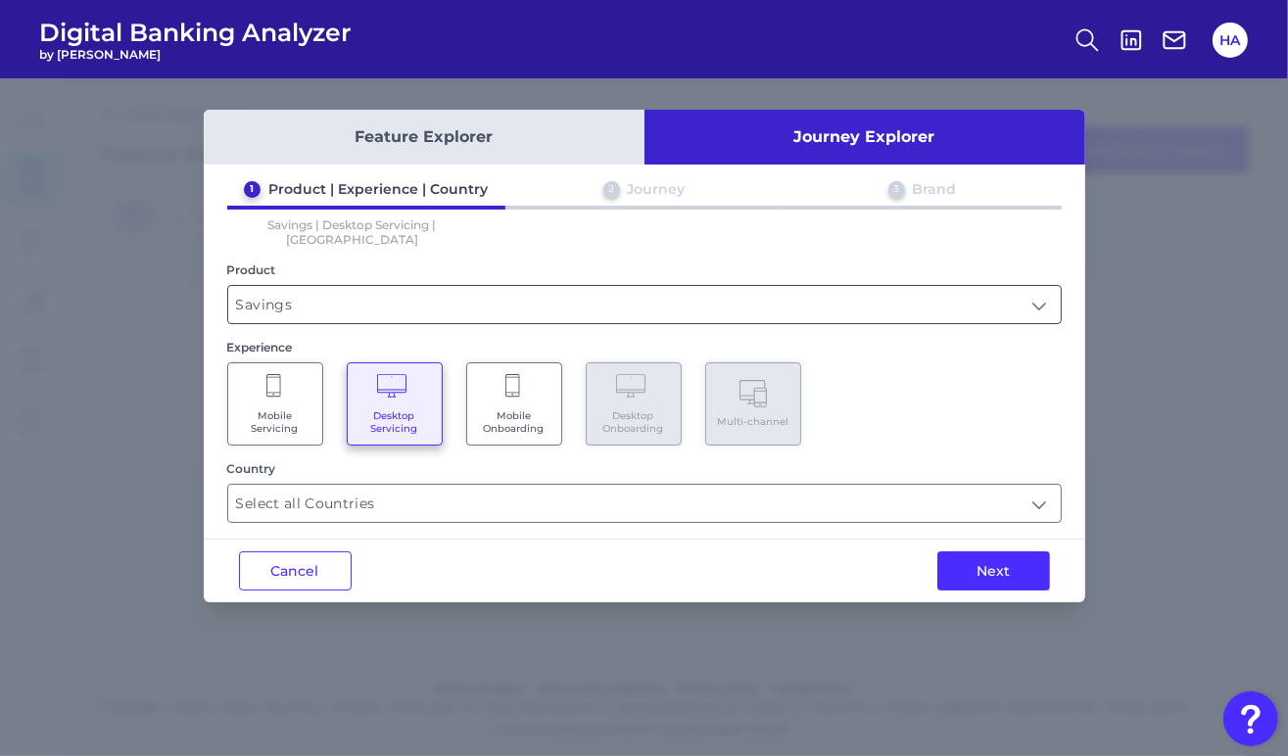
click at [461, 293] on input "Savings" at bounding box center [644, 304] width 832 height 37
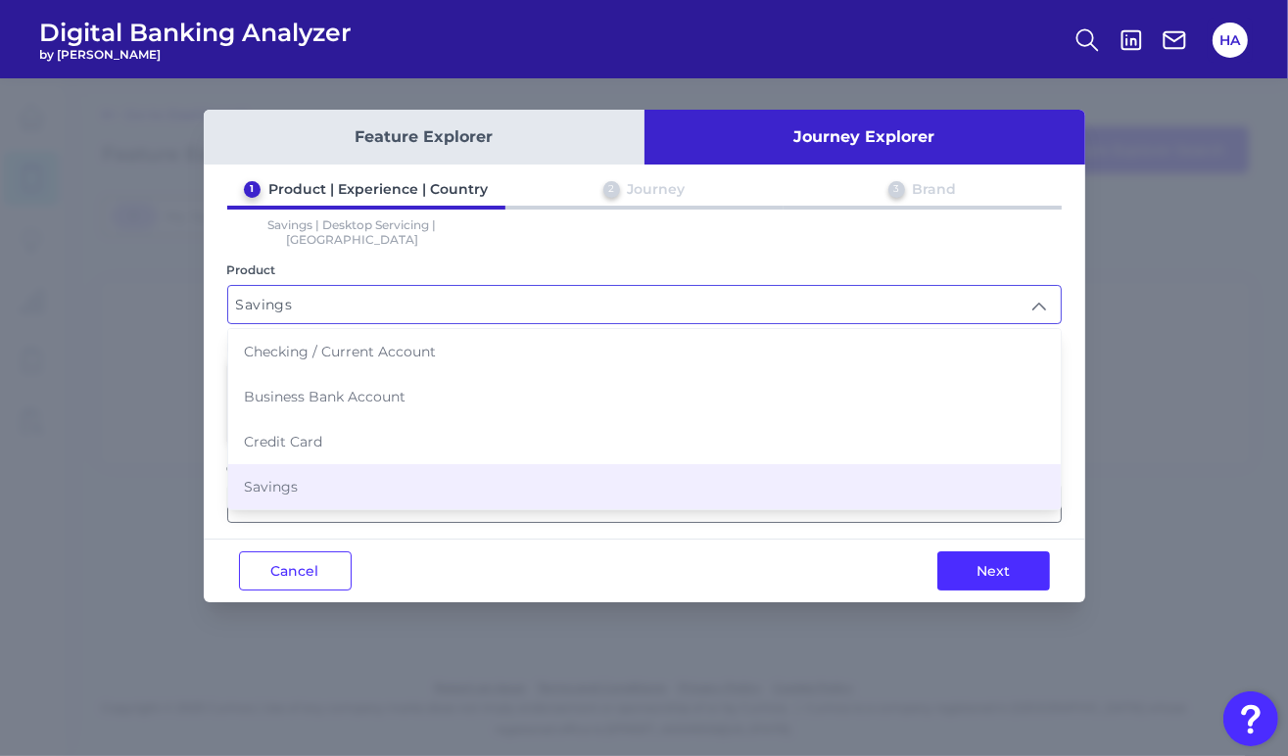
click at [460, 291] on input "Savings" at bounding box center [644, 304] width 832 height 37
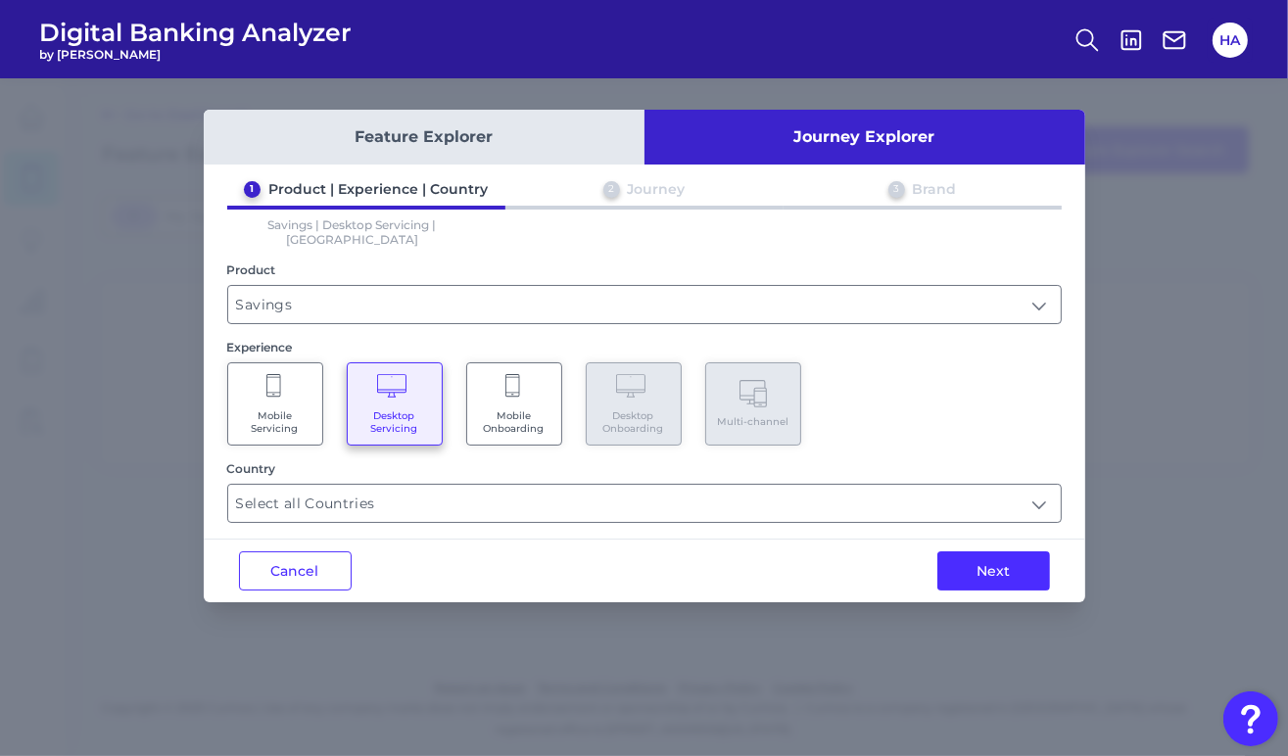
click at [284, 374] on Servicing "Mobile Servicing" at bounding box center [275, 403] width 96 height 83
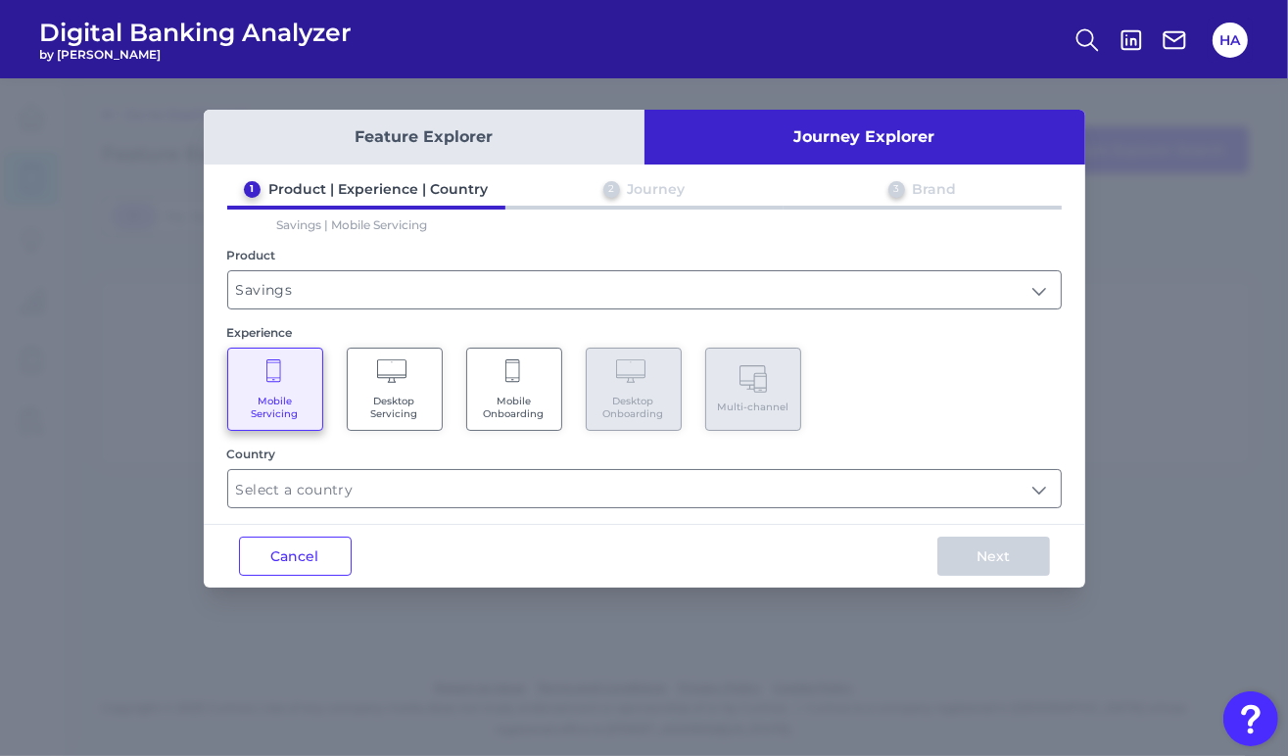
click at [375, 450] on div "Country" at bounding box center [644, 454] width 834 height 15
drag, startPoint x: 369, startPoint y: 497, endPoint x: 339, endPoint y: 509, distance: 32.5
click at [368, 497] on input "text" at bounding box center [644, 488] width 832 height 37
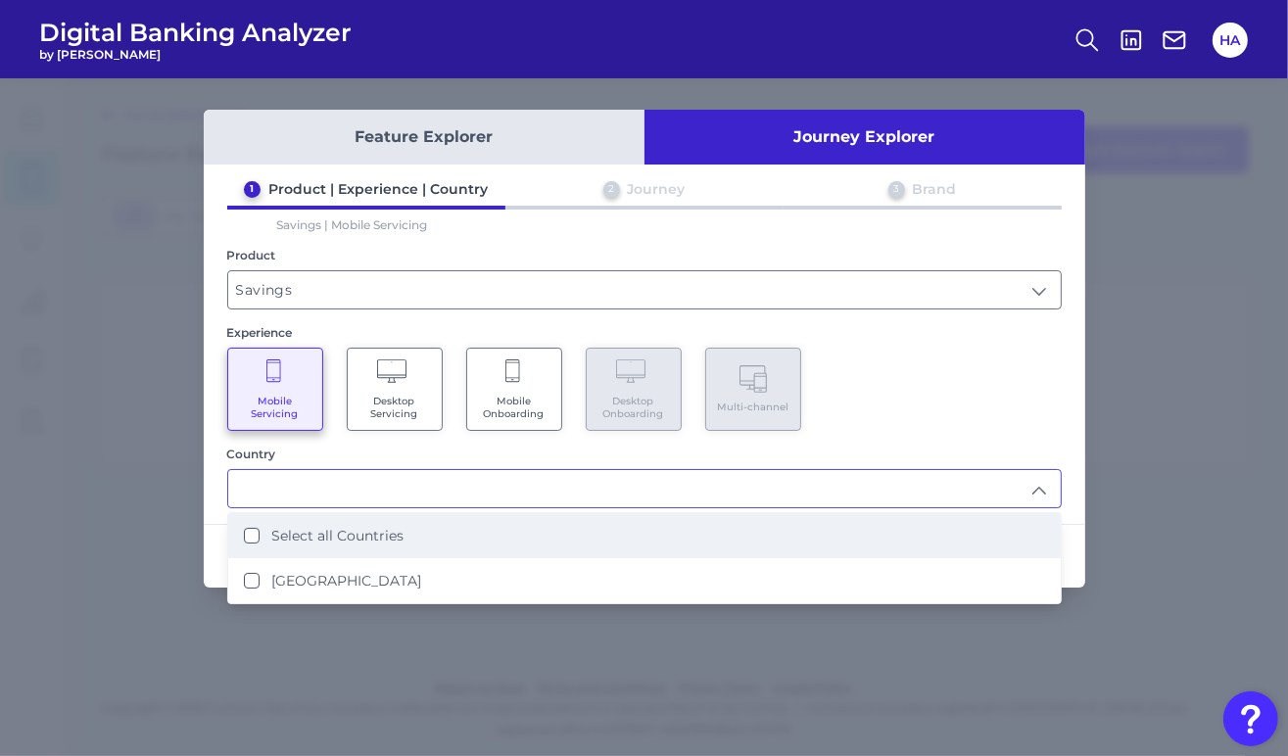
click at [308, 520] on li "Select all Countries" at bounding box center [644, 535] width 832 height 45
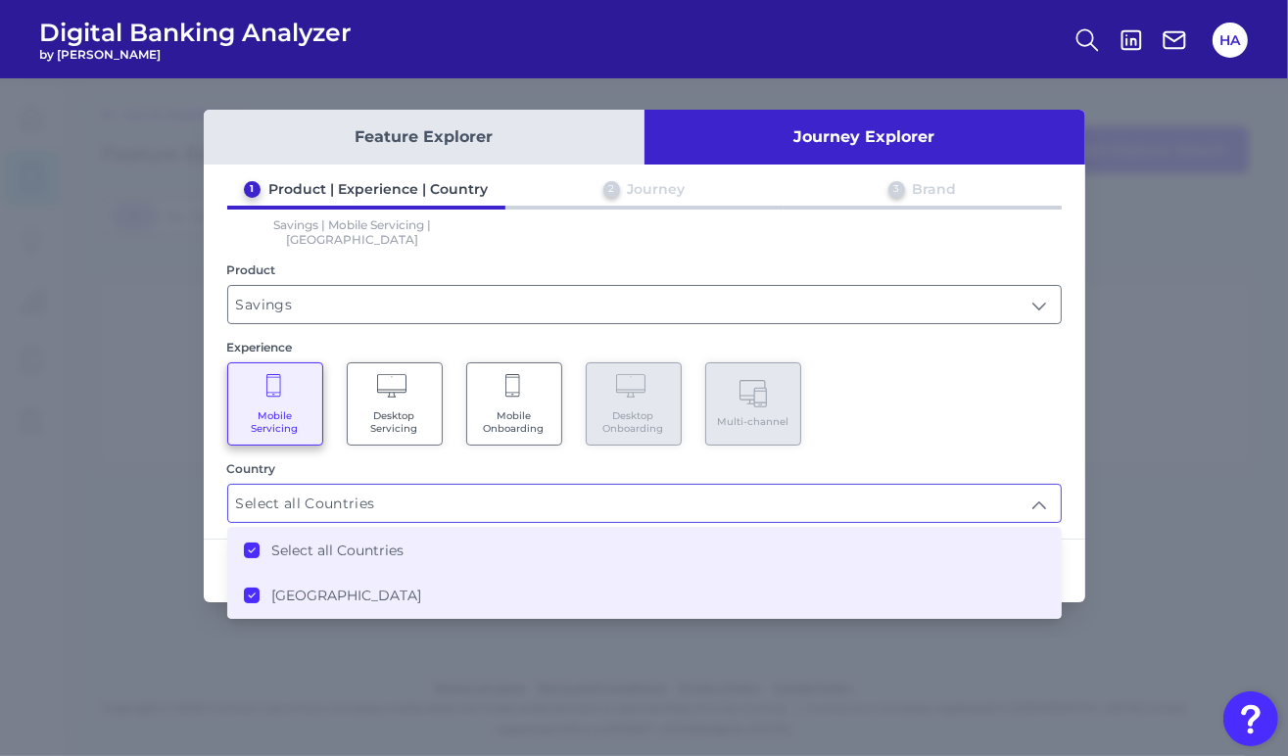
type input "Select all Countries"
click at [1035, 384] on div "Mobile Servicing Desktop Servicing Mobile Onboarding Desktop Onboarding Multi-c…" at bounding box center [644, 403] width 834 height 83
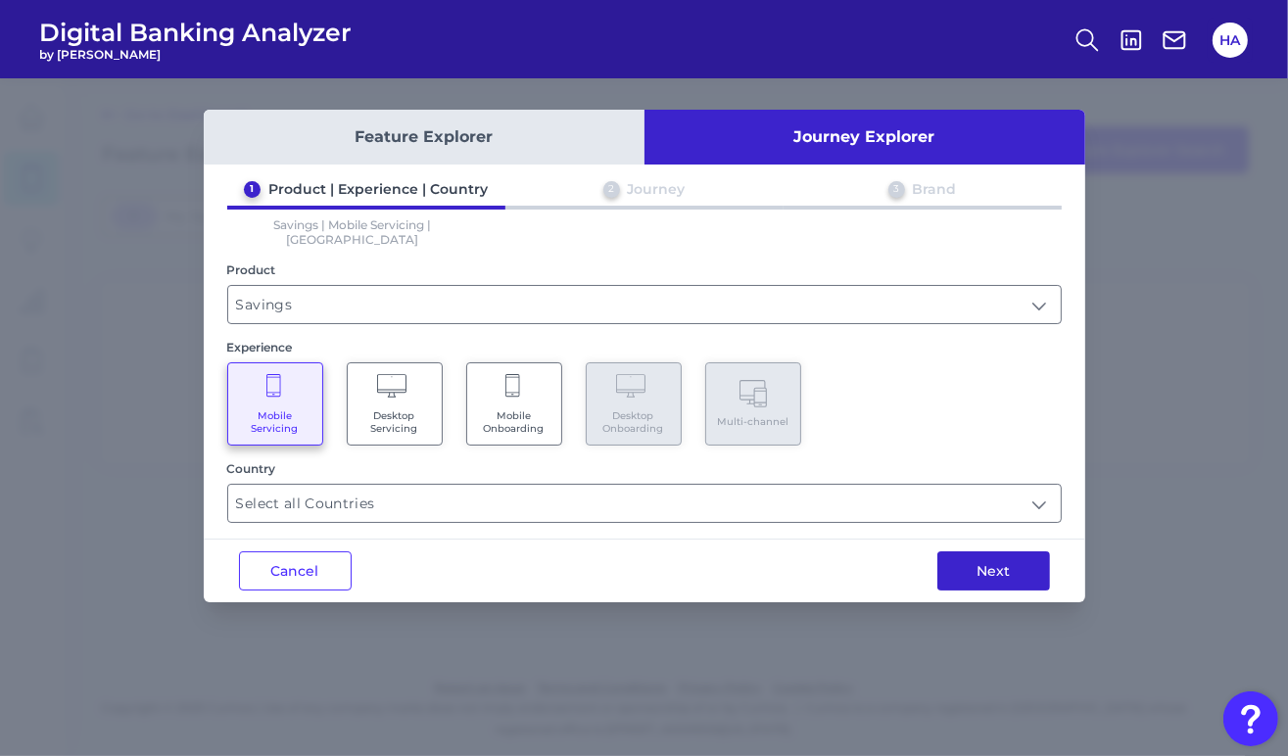
click at [980, 551] on button "Next" at bounding box center [993, 570] width 113 height 39
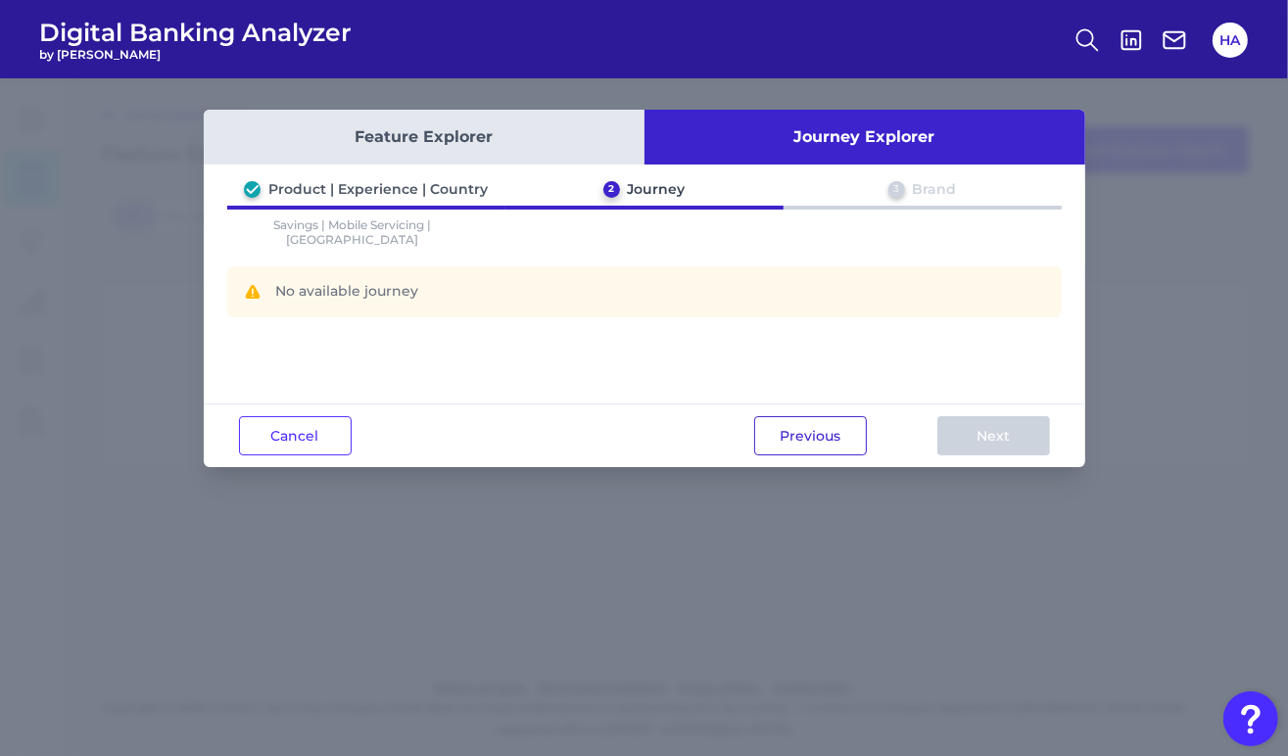
click at [796, 435] on button "Previous" at bounding box center [810, 435] width 113 height 39
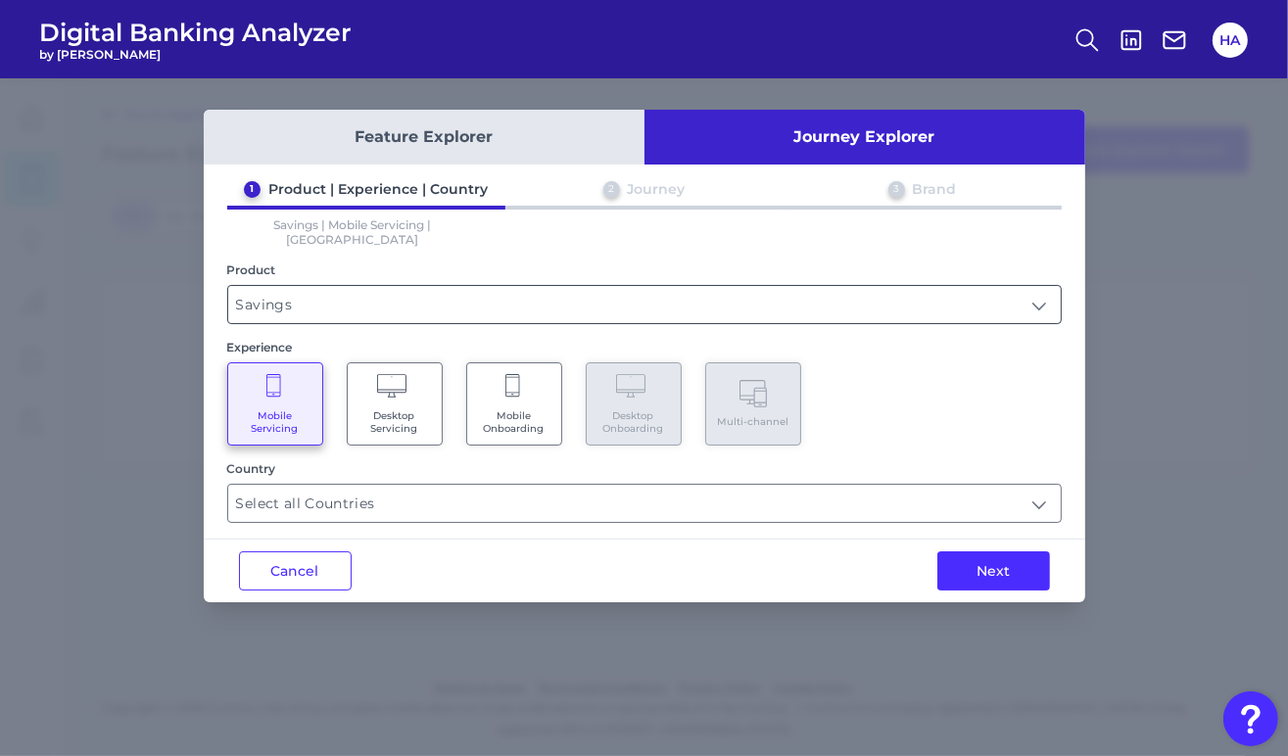
click at [488, 306] on input "Savings" at bounding box center [644, 304] width 832 height 37
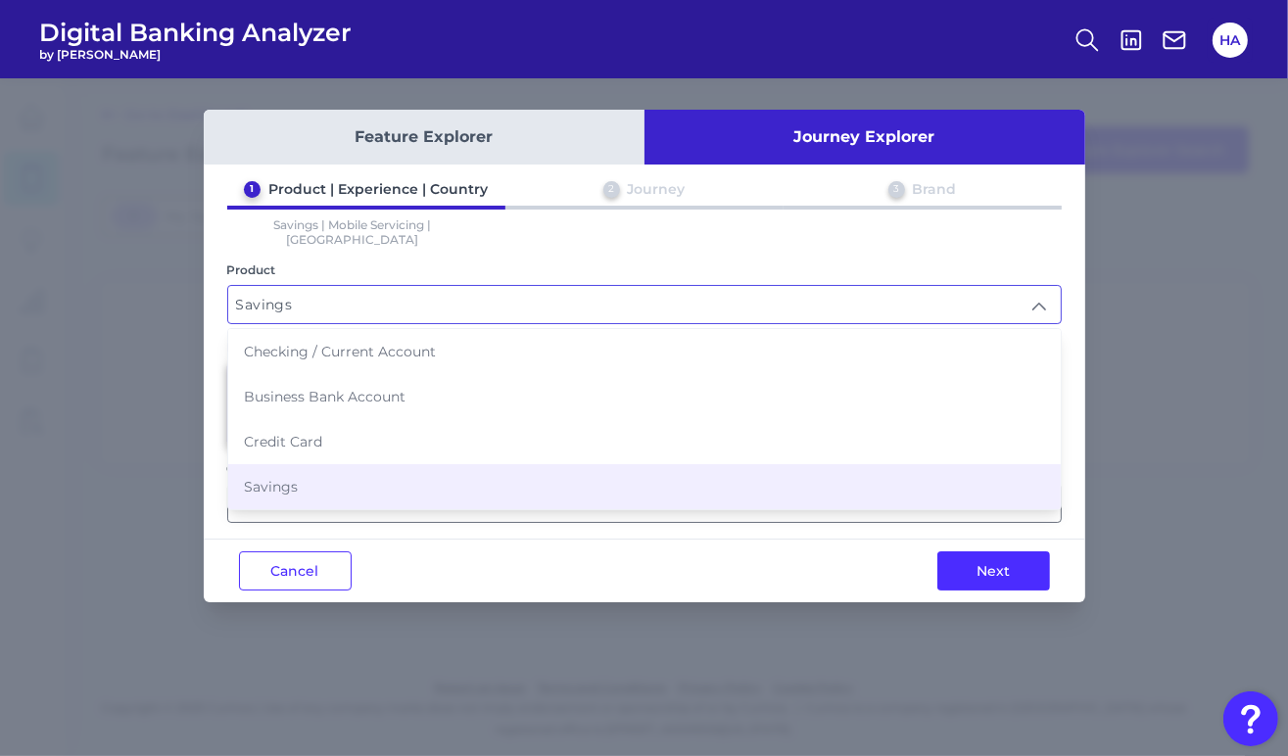
click at [409, 265] on div "Product Savings Savings Checking / Current Account Business Bank Account Credit…" at bounding box center [644, 293] width 834 height 62
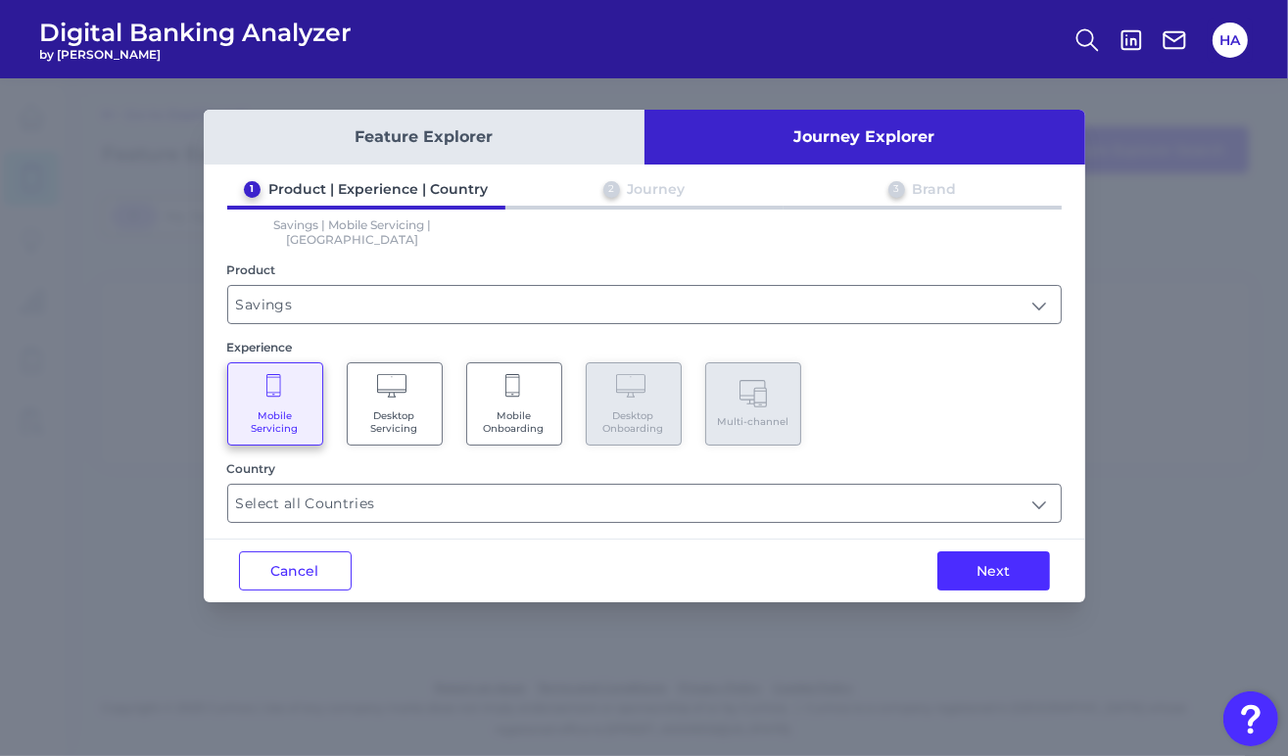
click at [426, 142] on button "Feature Explorer" at bounding box center [424, 137] width 441 height 55
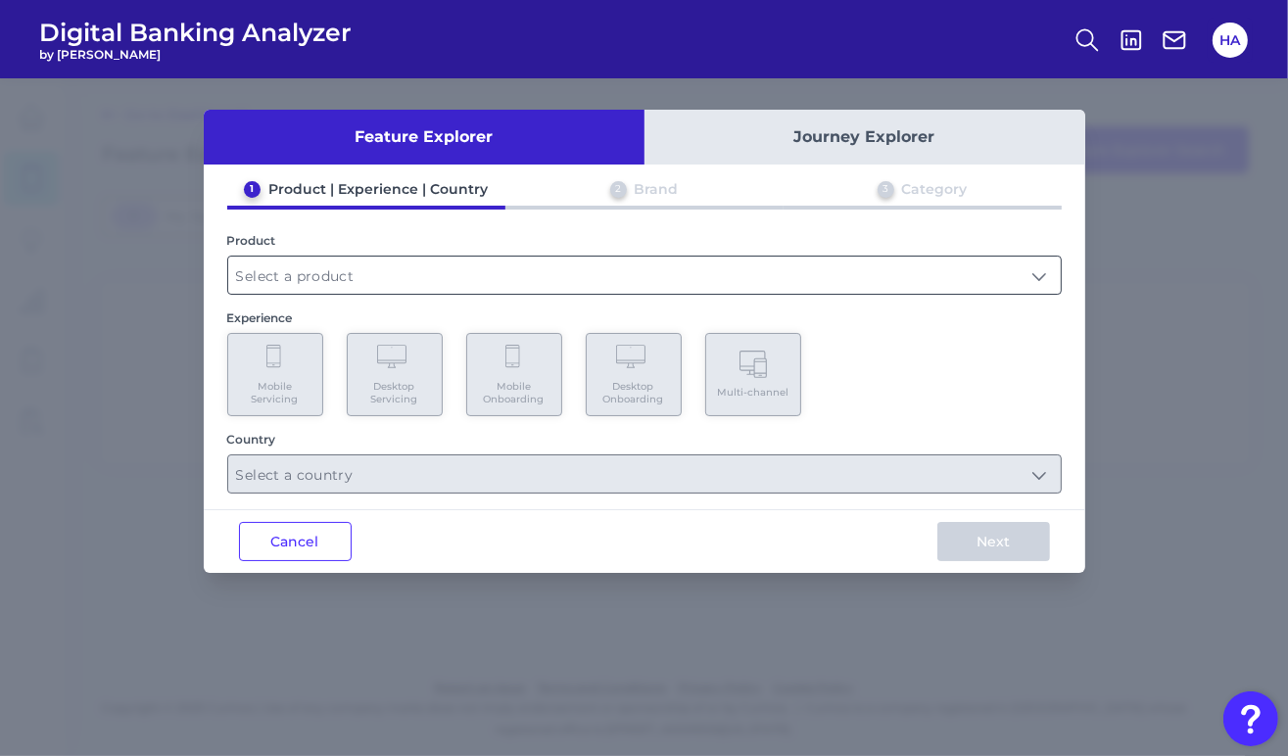
click at [400, 275] on input "text" at bounding box center [644, 275] width 832 height 37
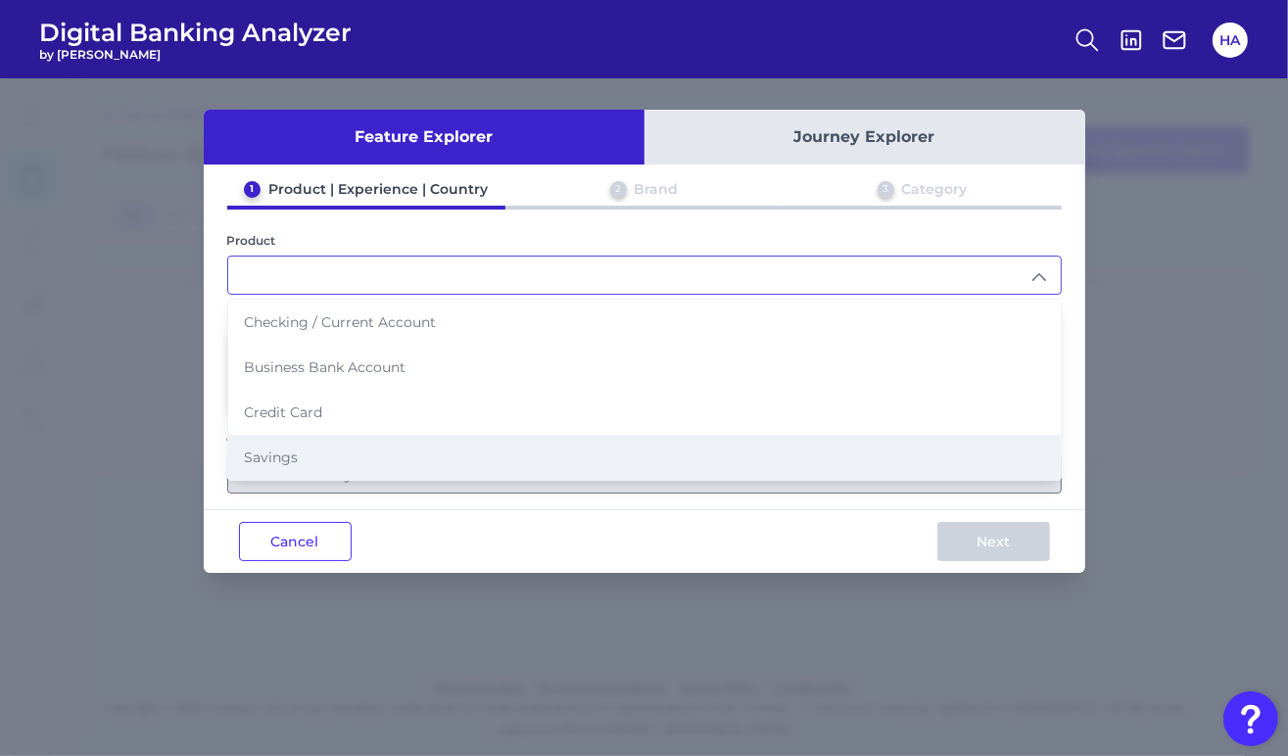
click at [281, 436] on li "Savings" at bounding box center [644, 457] width 832 height 45
type input "Savings"
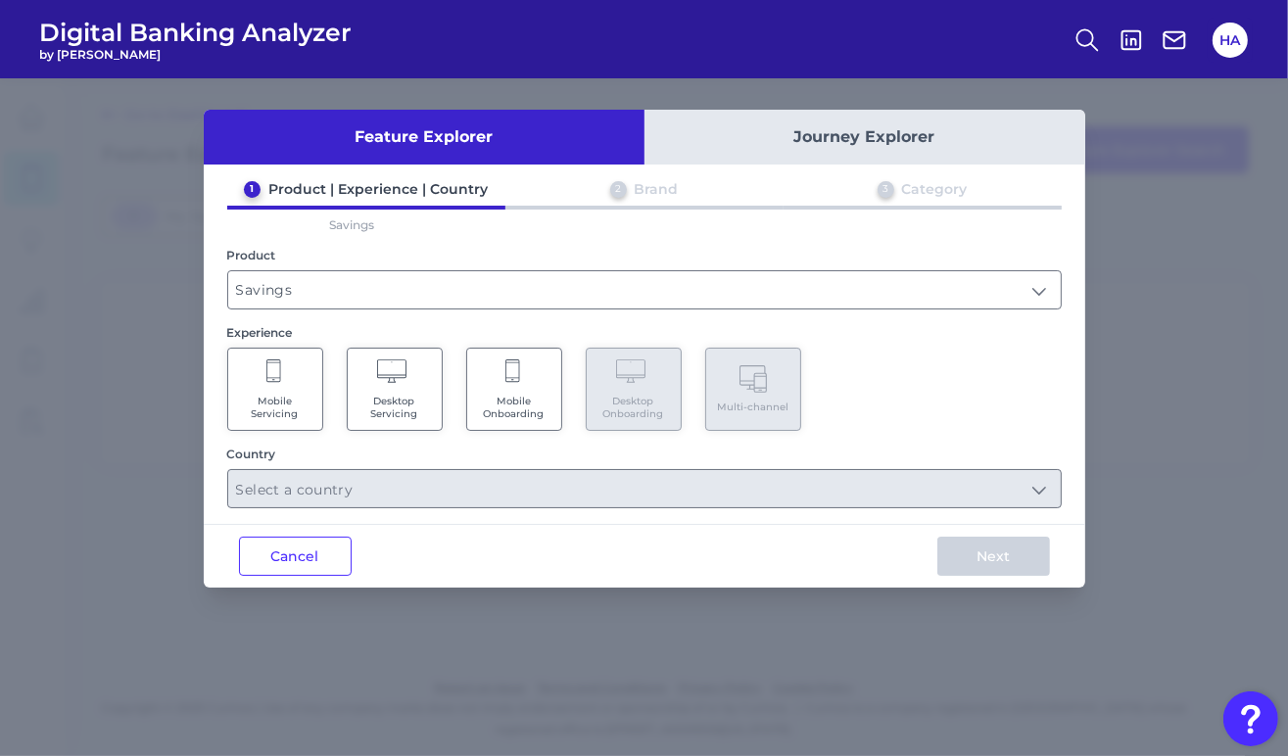
click at [397, 388] on Servicing "Desktop Servicing" at bounding box center [395, 389] width 96 height 83
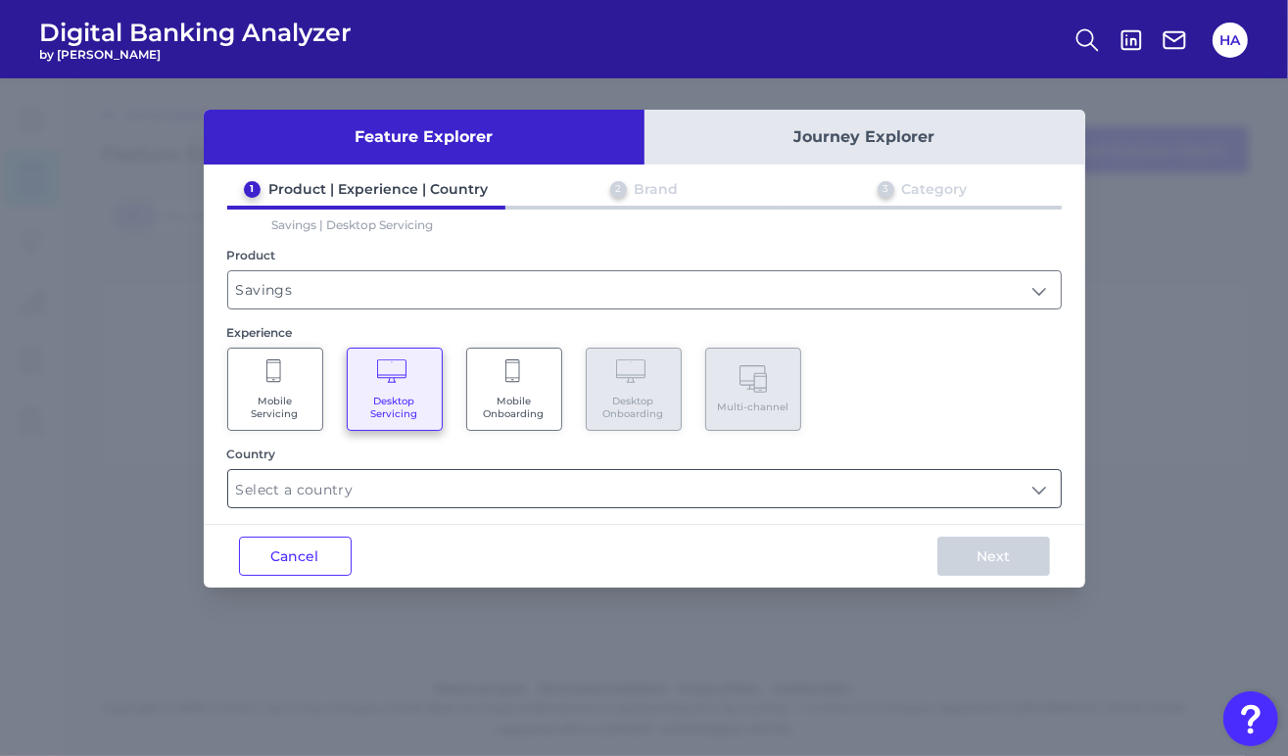
click at [729, 493] on input "text" at bounding box center [644, 488] width 832 height 37
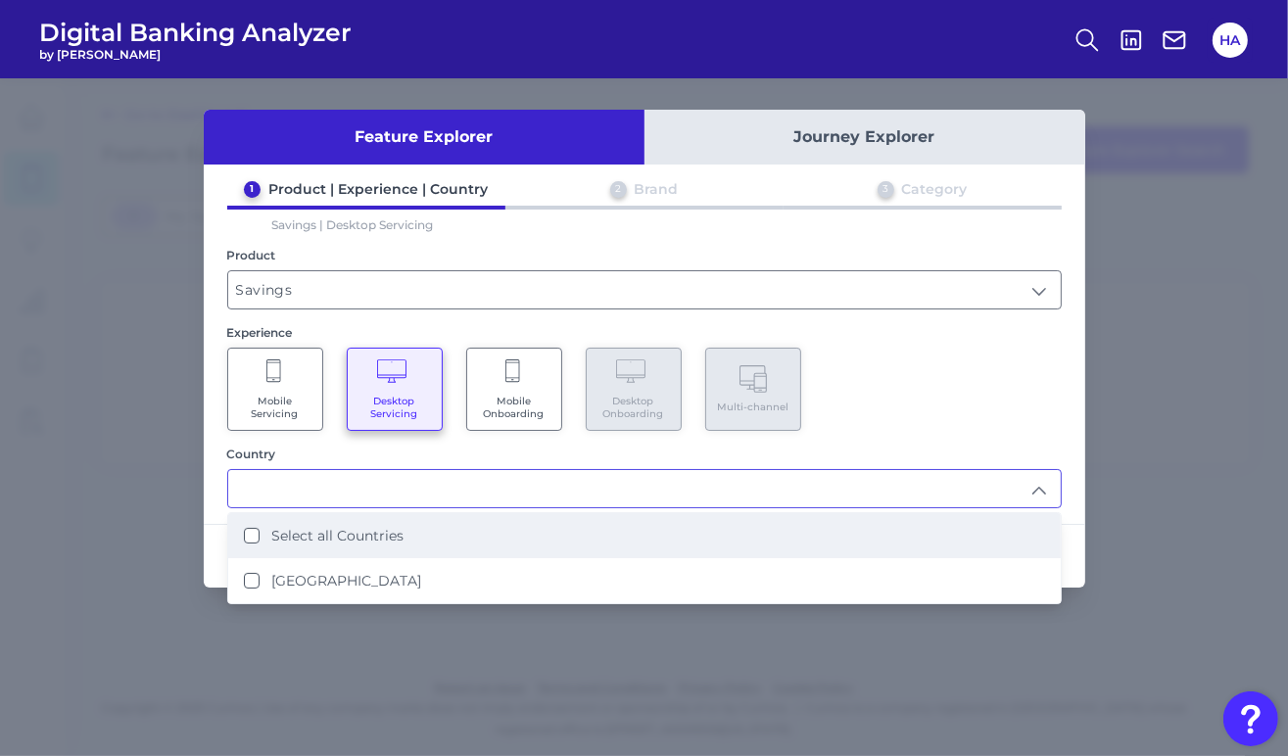
click at [390, 534] on label "Select all Countries" at bounding box center [337, 536] width 132 height 18
type input "Select all Countries"
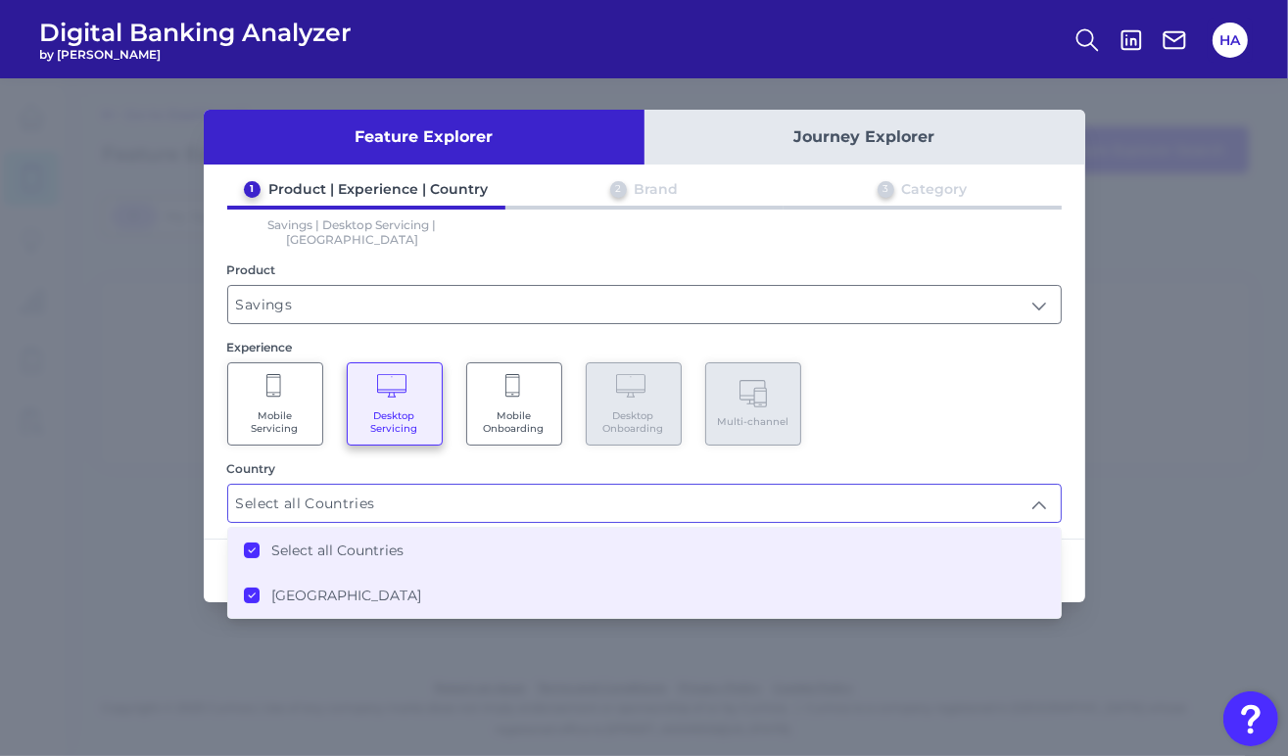
click at [1051, 461] on div "Country" at bounding box center [644, 468] width 834 height 15
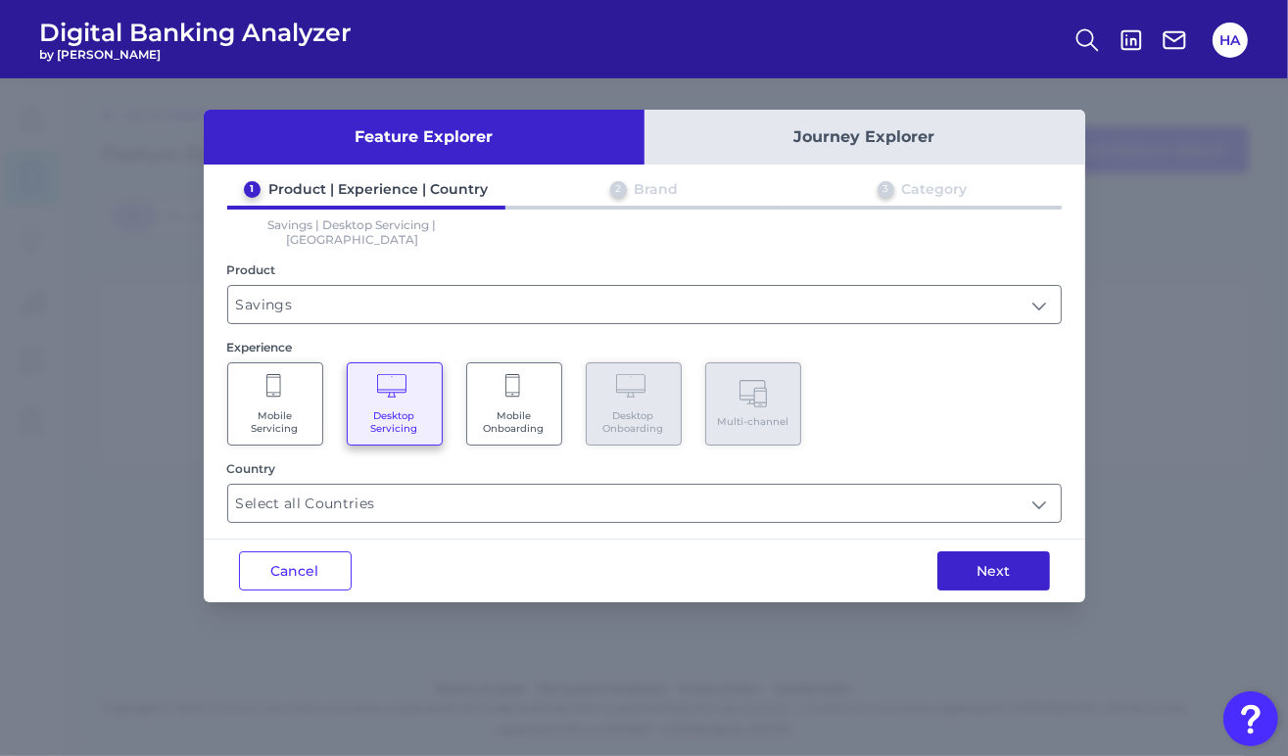
click at [970, 568] on button "Next" at bounding box center [993, 570] width 113 height 39
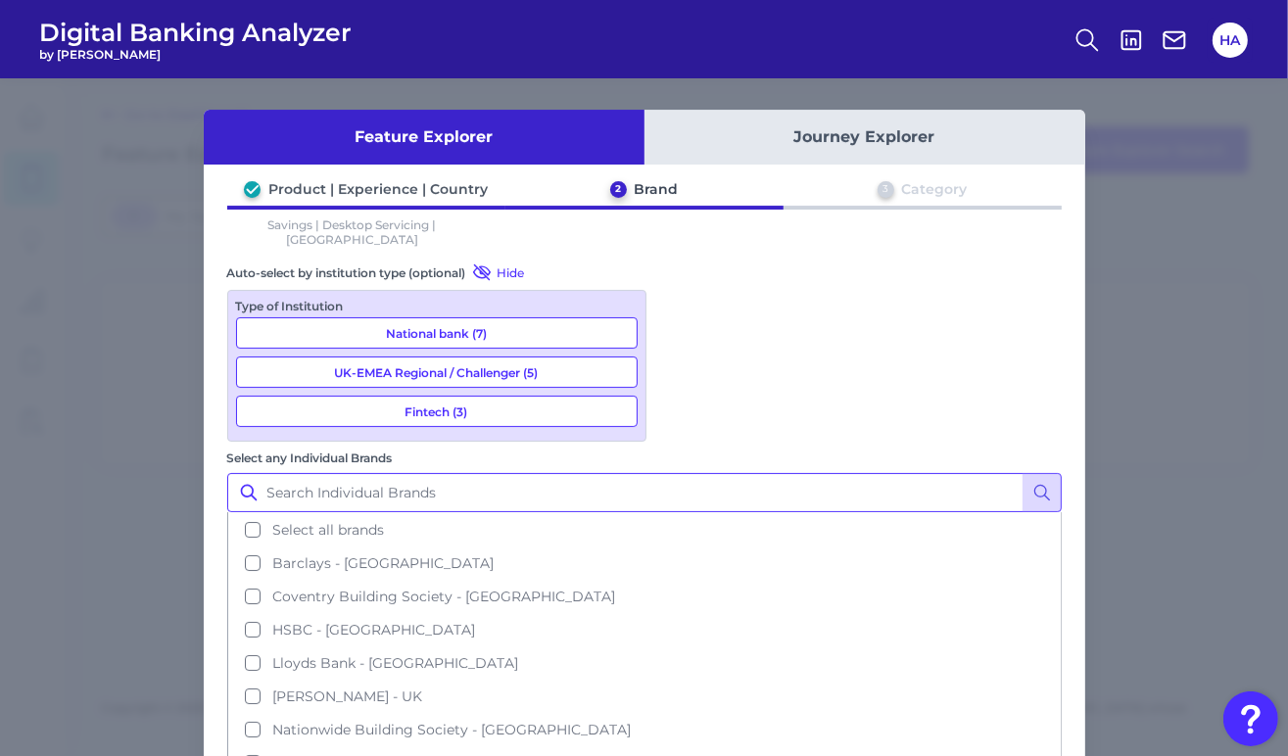
click at [759, 473] on input "Select any Individual Brands" at bounding box center [644, 492] width 834 height 39
type input "tsb"
click at [1037, 483] on icon at bounding box center [1042, 493] width 20 height 20
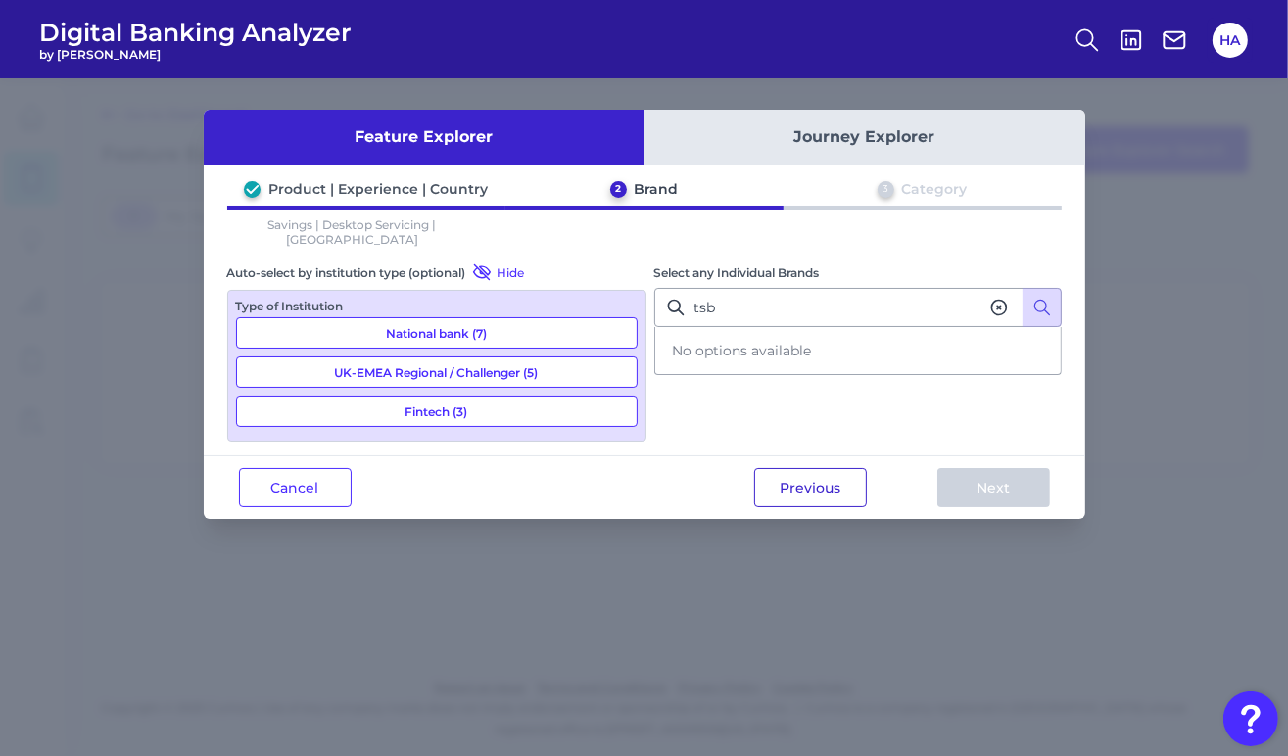
click at [803, 478] on button "Previous" at bounding box center [810, 487] width 113 height 39
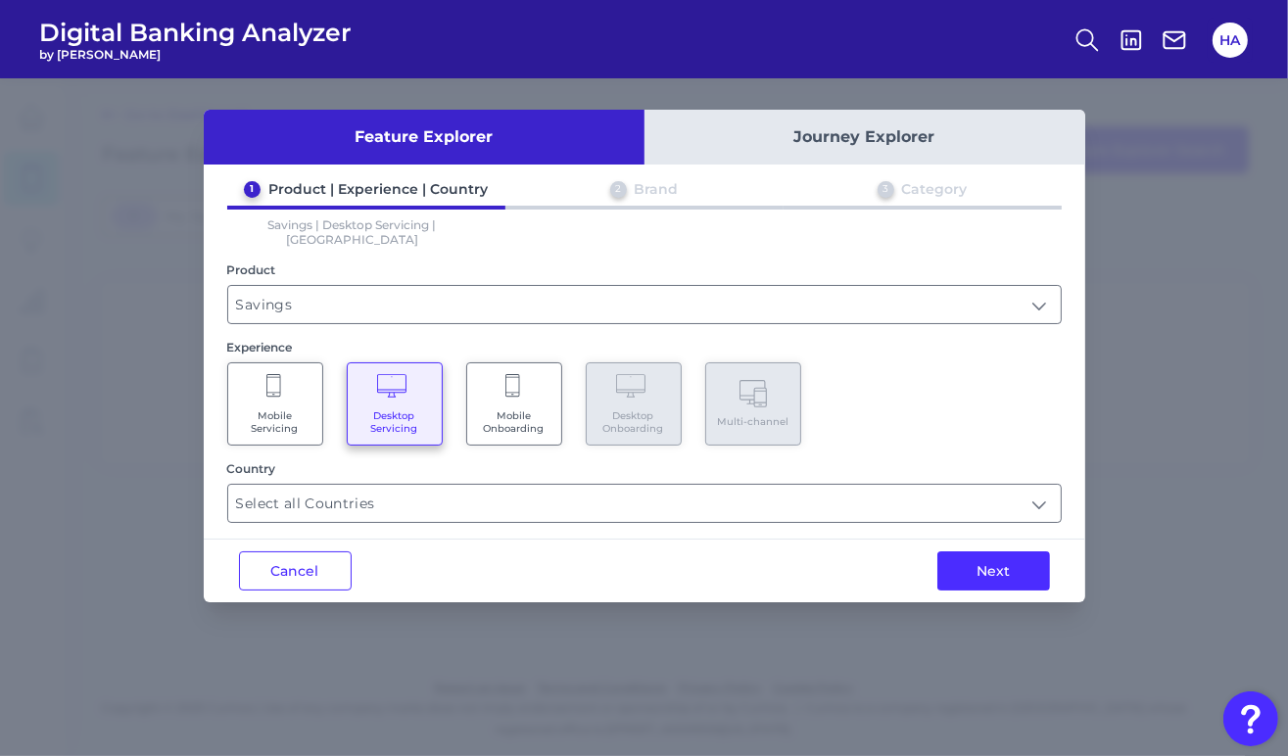
click at [306, 409] on span "Mobile Servicing" at bounding box center [275, 421] width 74 height 25
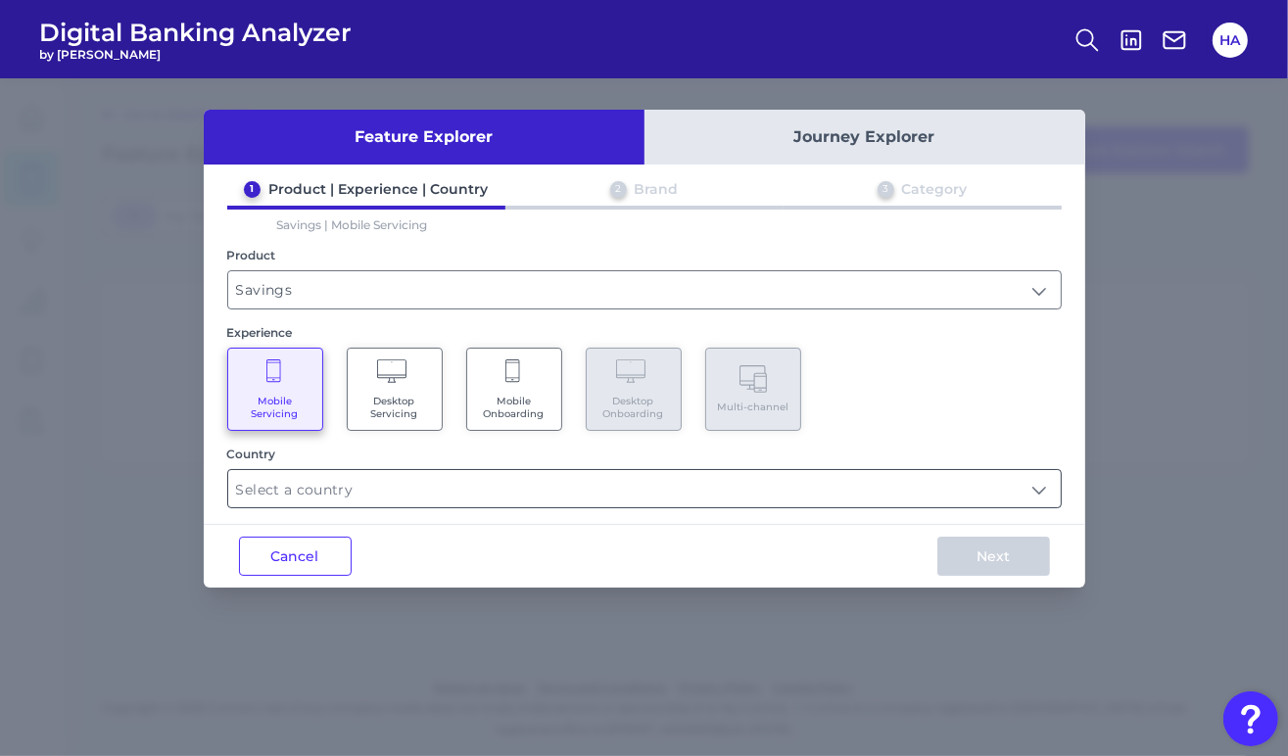
click at [909, 494] on input "text" at bounding box center [644, 488] width 832 height 37
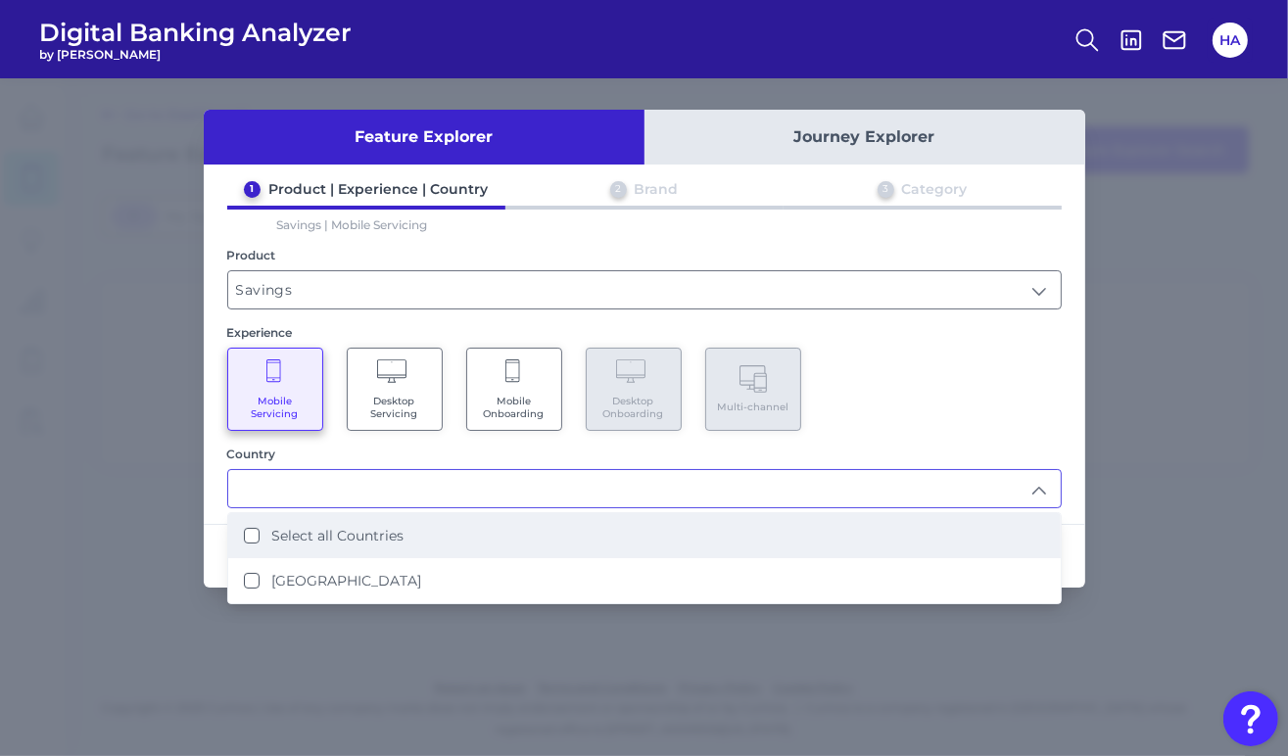
click at [477, 532] on li "Select all Countries" at bounding box center [644, 535] width 832 height 45
type input "Select all Countries"
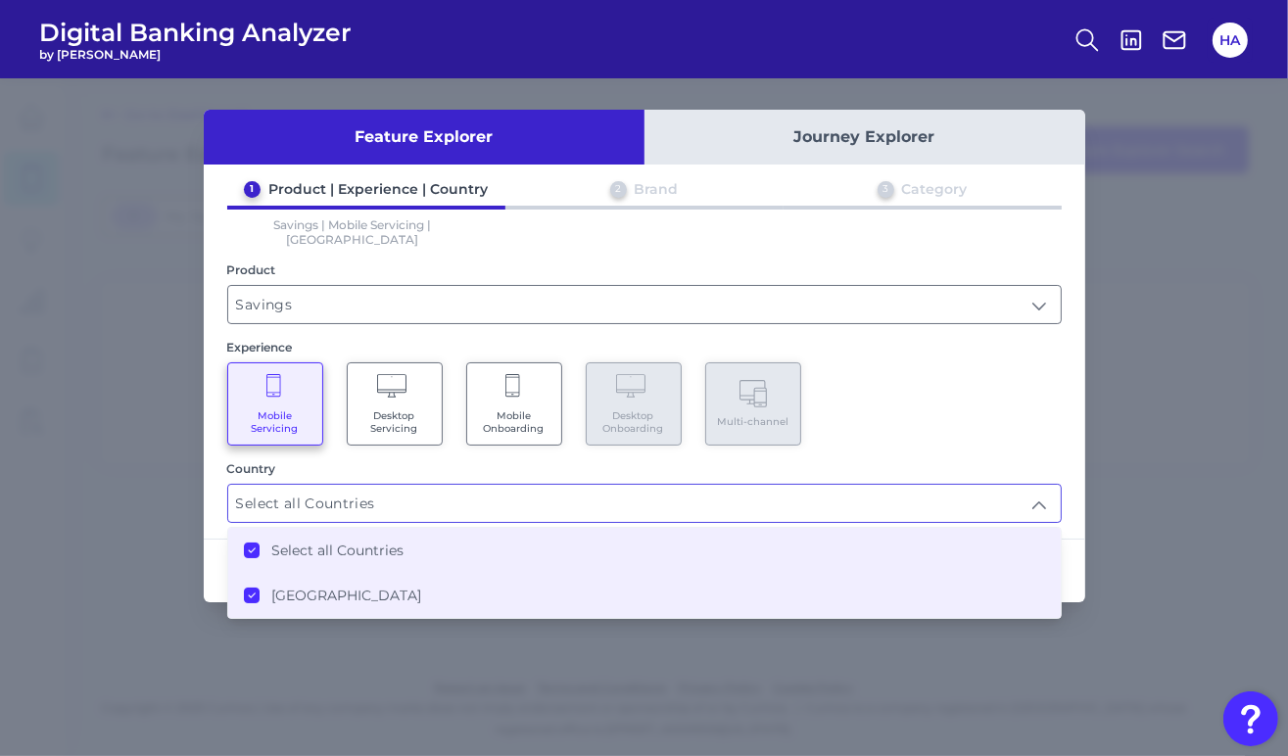
click at [1004, 418] on div "Mobile Servicing Desktop Servicing Mobile Onboarding Desktop Onboarding Multi-c…" at bounding box center [644, 403] width 834 height 83
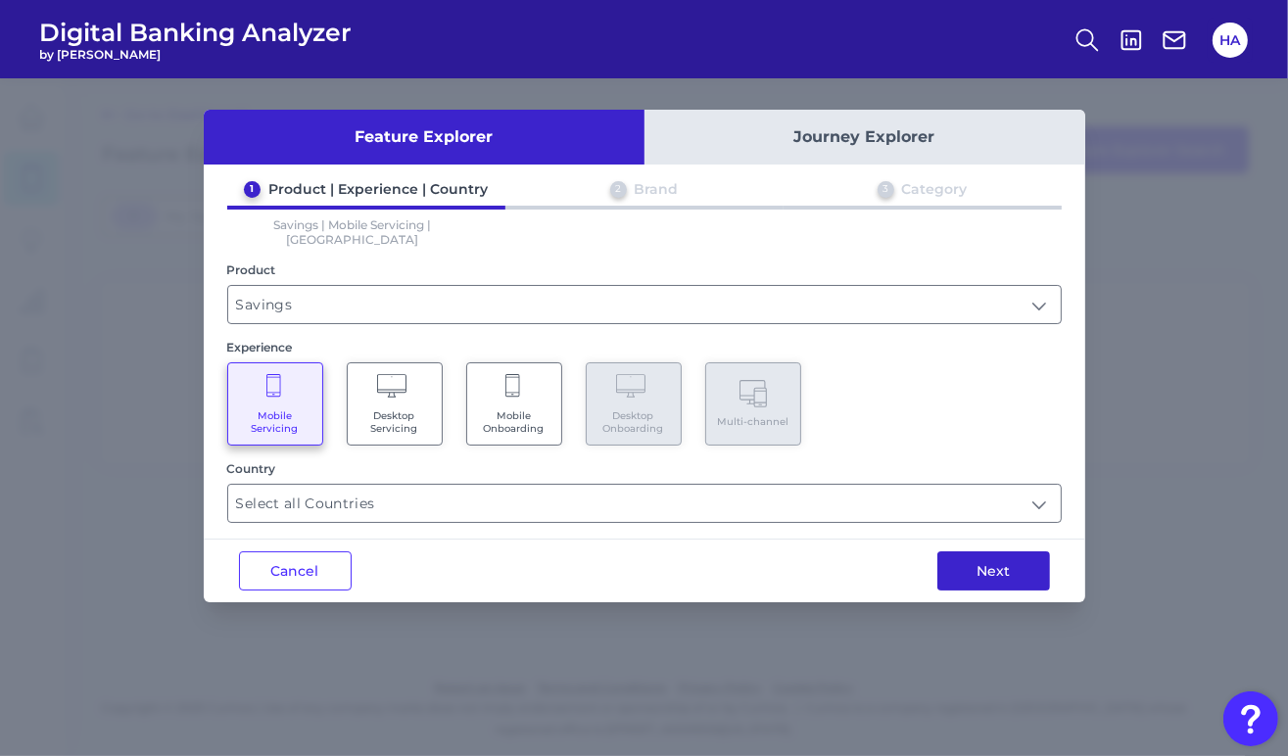
click at [1013, 551] on button "Next" at bounding box center [993, 570] width 113 height 39
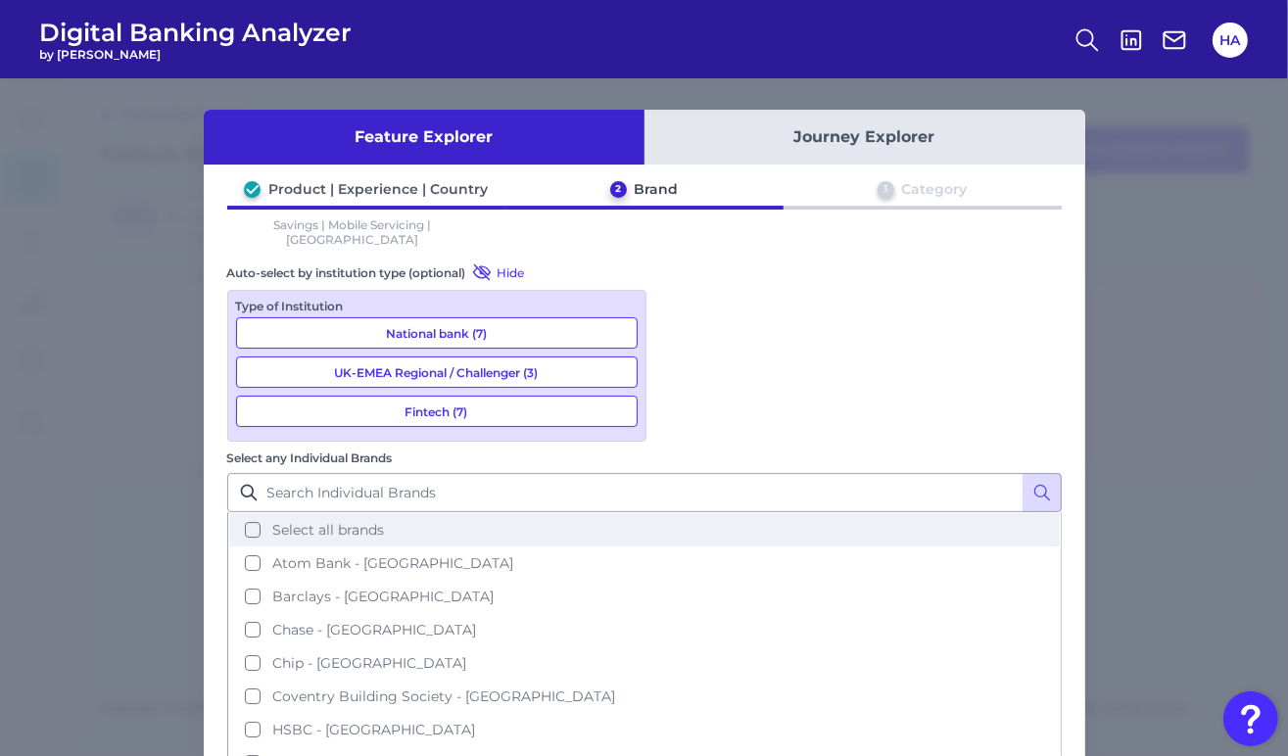
click at [799, 513] on button "Select all brands" at bounding box center [644, 529] width 830 height 33
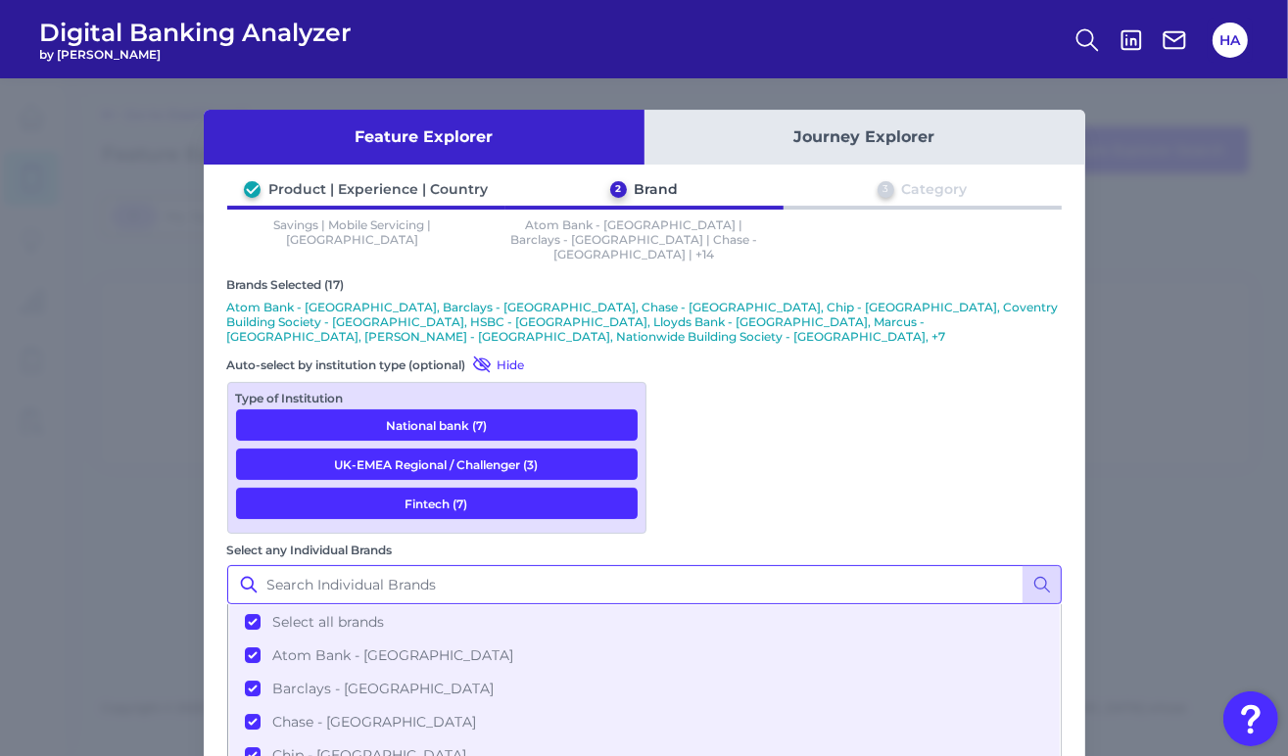
click at [739, 565] on input "Select any Individual Brands" at bounding box center [644, 584] width 834 height 39
type input "tsb"
click at [1032, 575] on icon at bounding box center [1042, 585] width 20 height 20
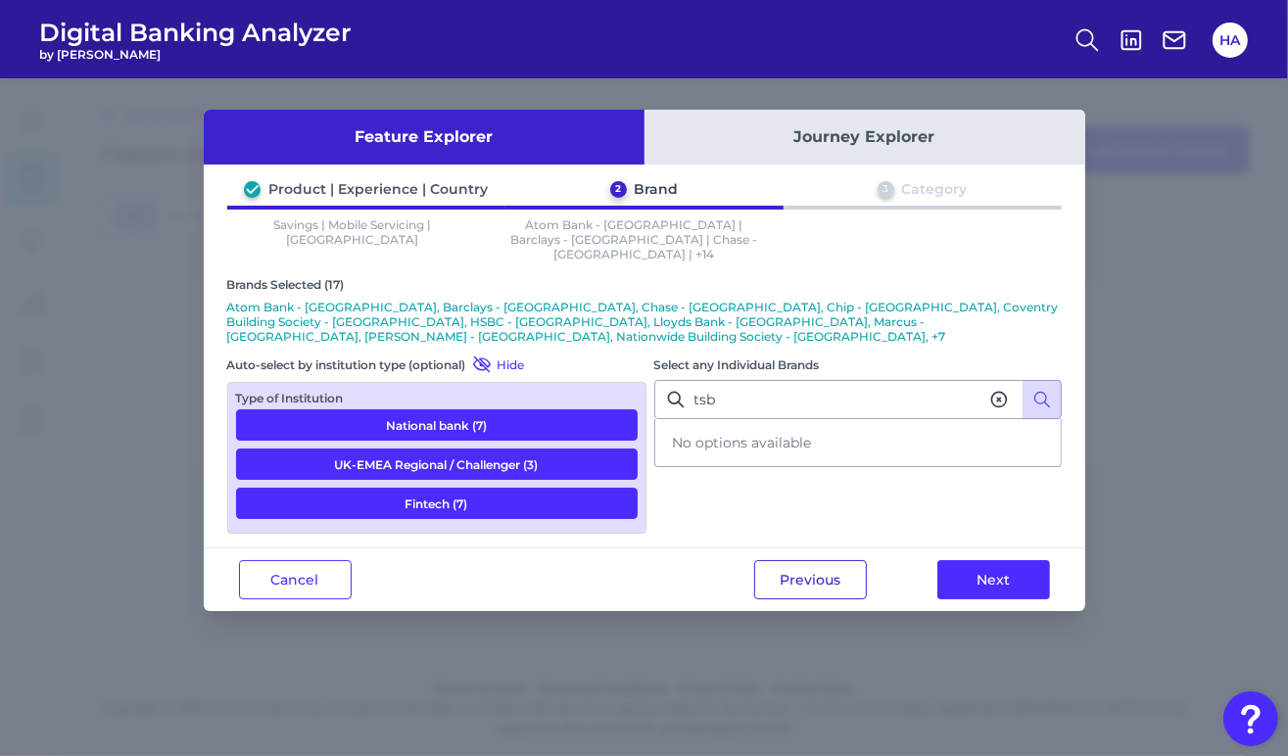
click at [833, 560] on button "Previous" at bounding box center [810, 579] width 113 height 39
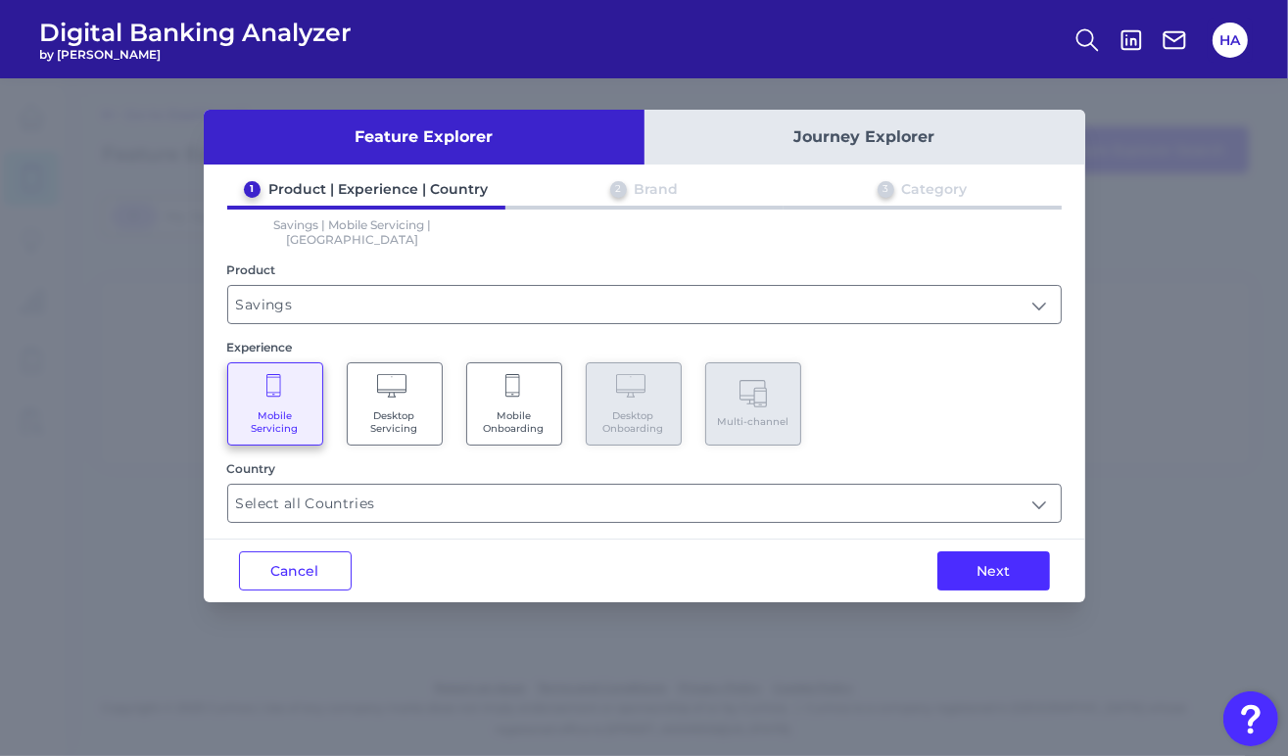
click at [484, 409] on span "Mobile Onboarding" at bounding box center [514, 421] width 74 height 25
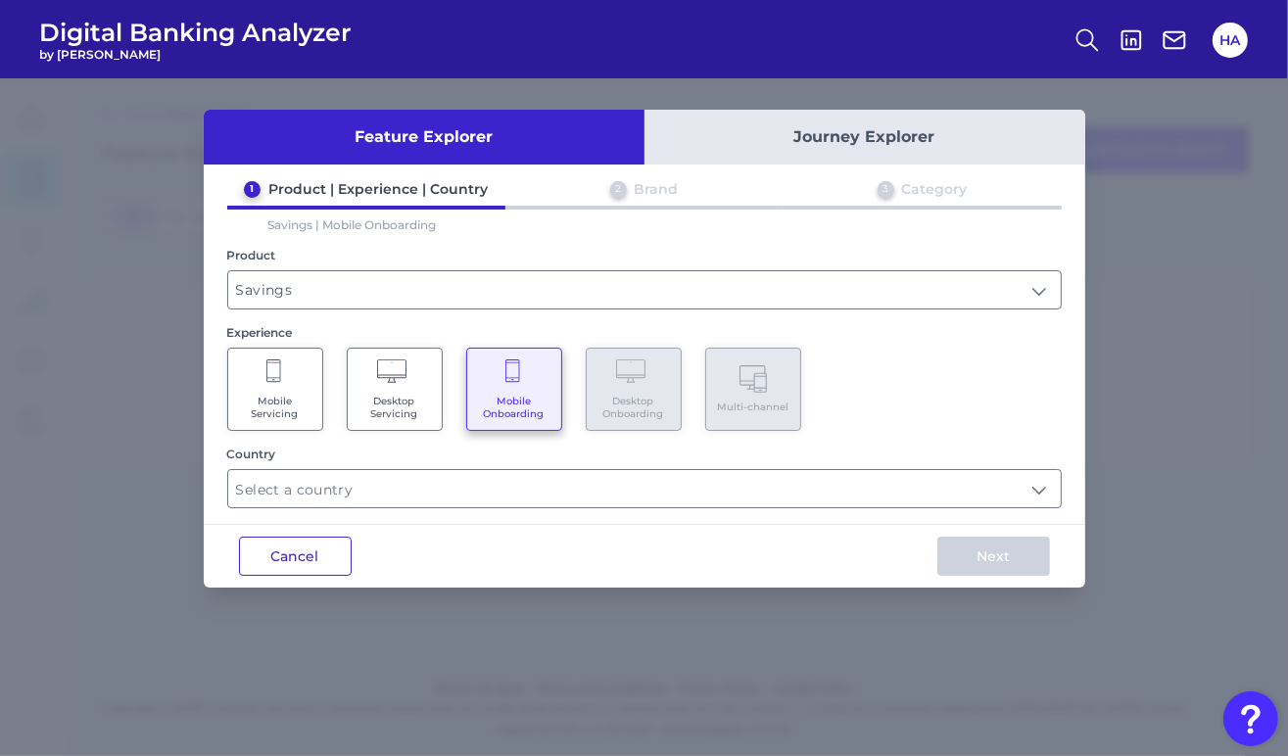
click at [329, 549] on button "Cancel" at bounding box center [295, 556] width 113 height 39
